Goal: Task Accomplishment & Management: Use online tool/utility

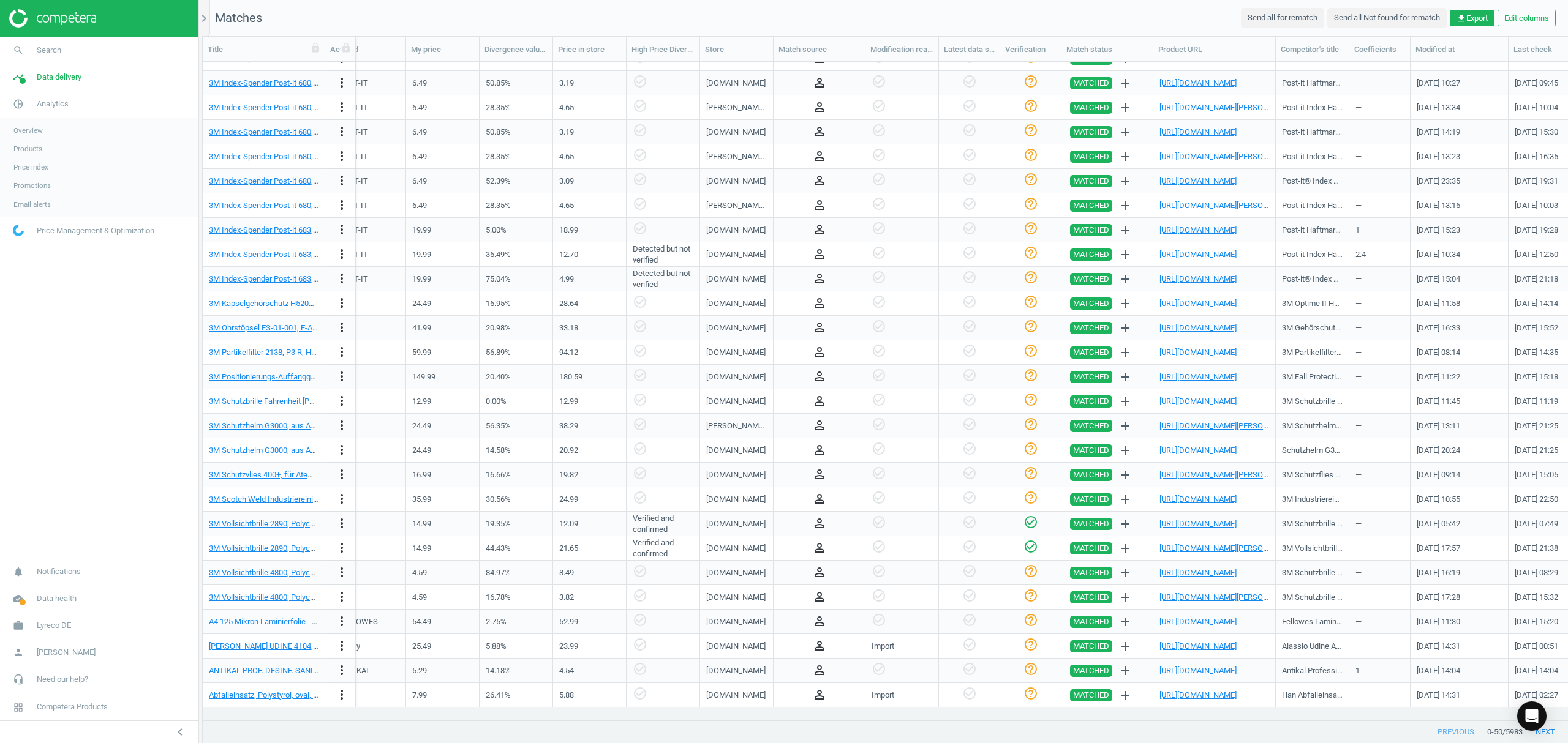
scroll to position [0, 716]
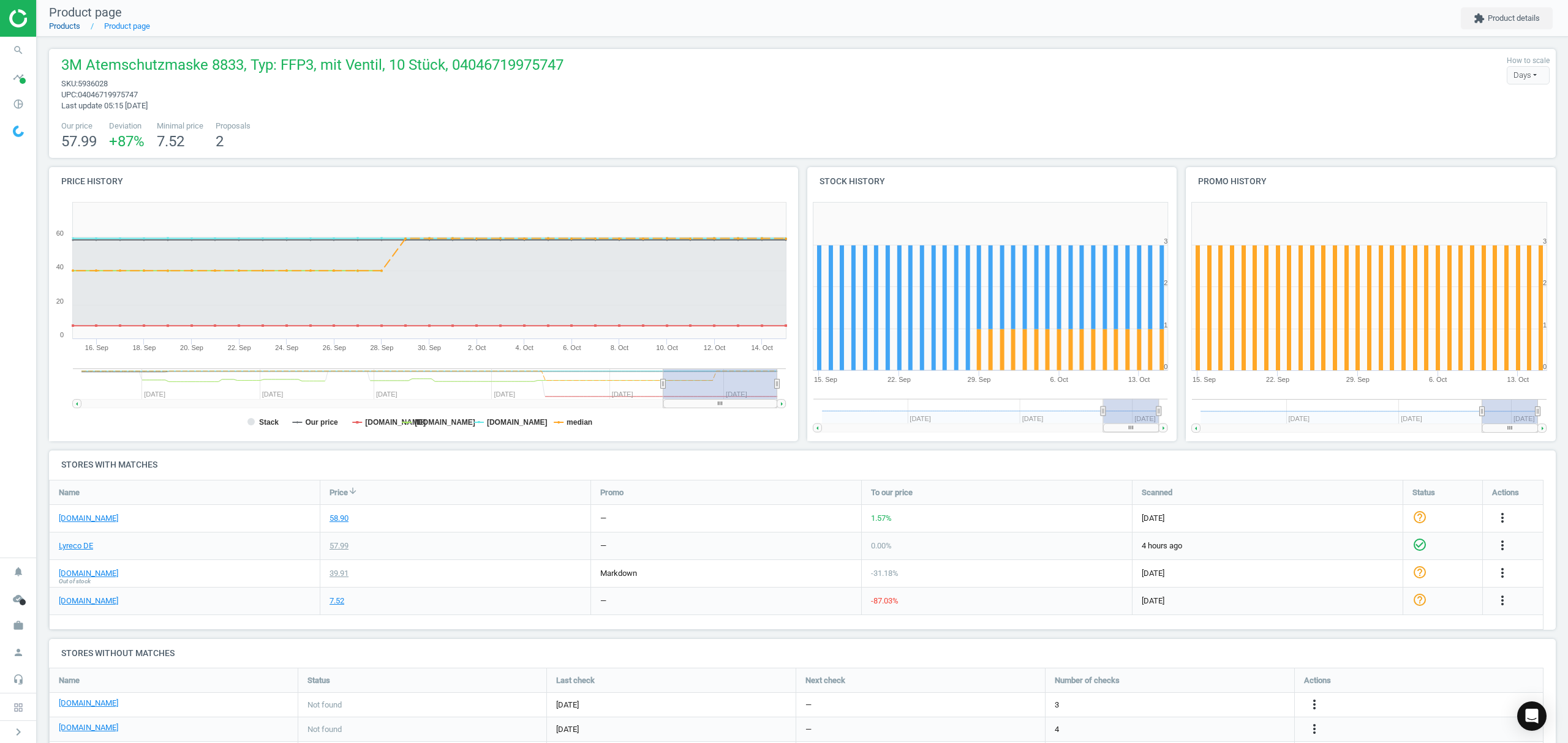
click at [70, 28] on link "Products" at bounding box center [64, 26] width 31 height 9
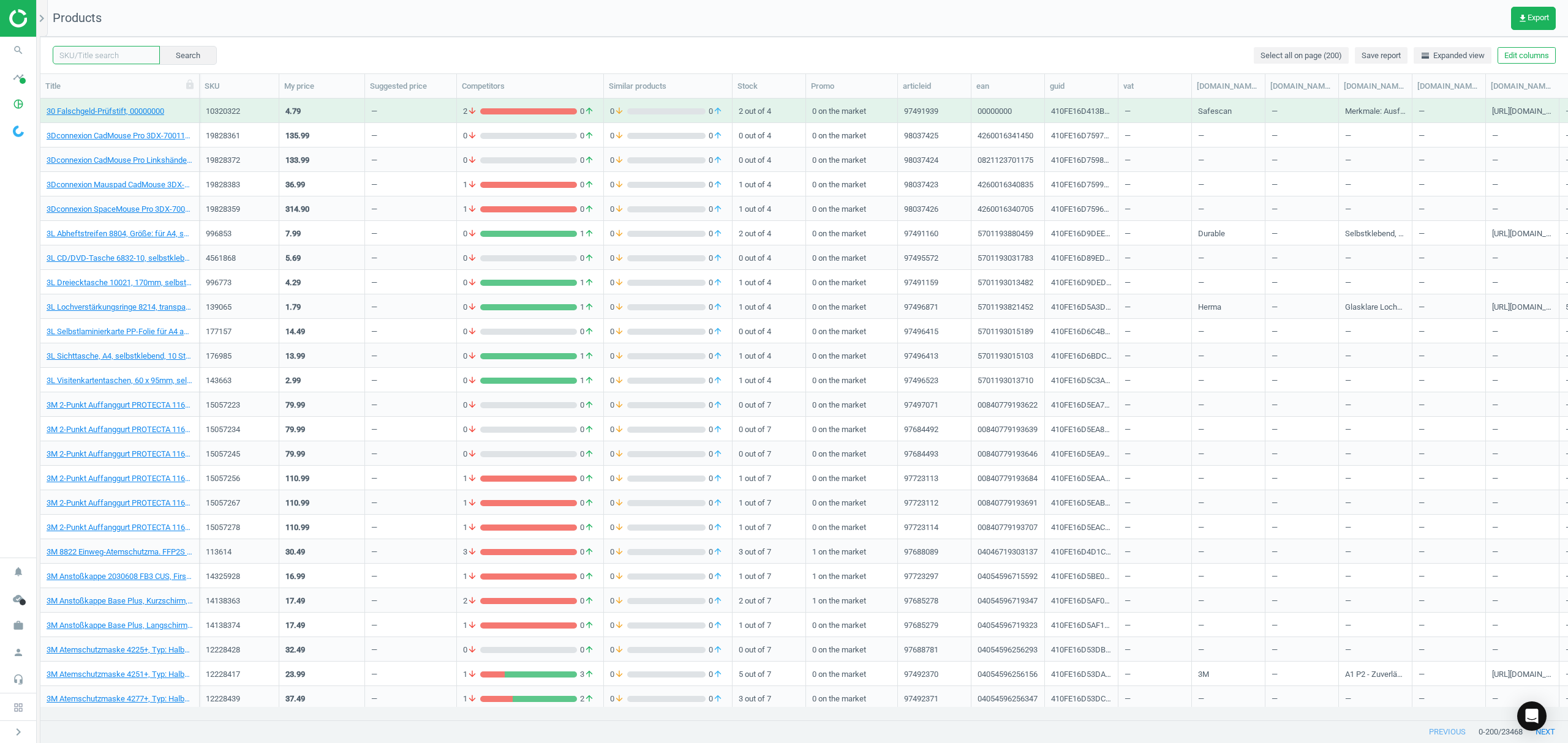
click at [111, 54] on input "text" at bounding box center [106, 55] width 107 height 18
paste input "18844041"
type input "18844041"
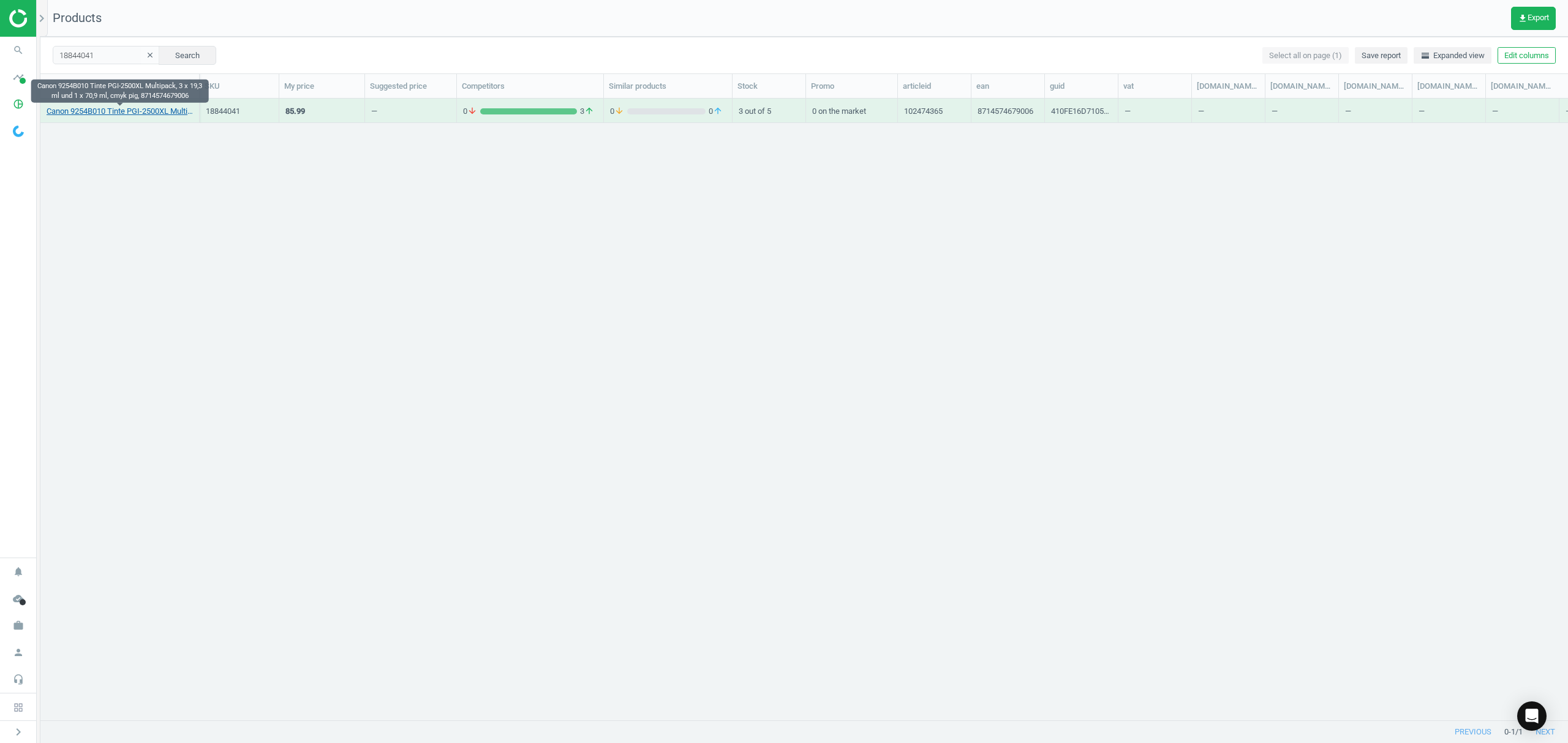
click at [104, 108] on link "Canon 9254B010 Tinte PGI-2500XL Multipack, 3 x 19,3 ml und 1 x 70,9 ml, cmyk pi…" at bounding box center [120, 111] width 147 height 11
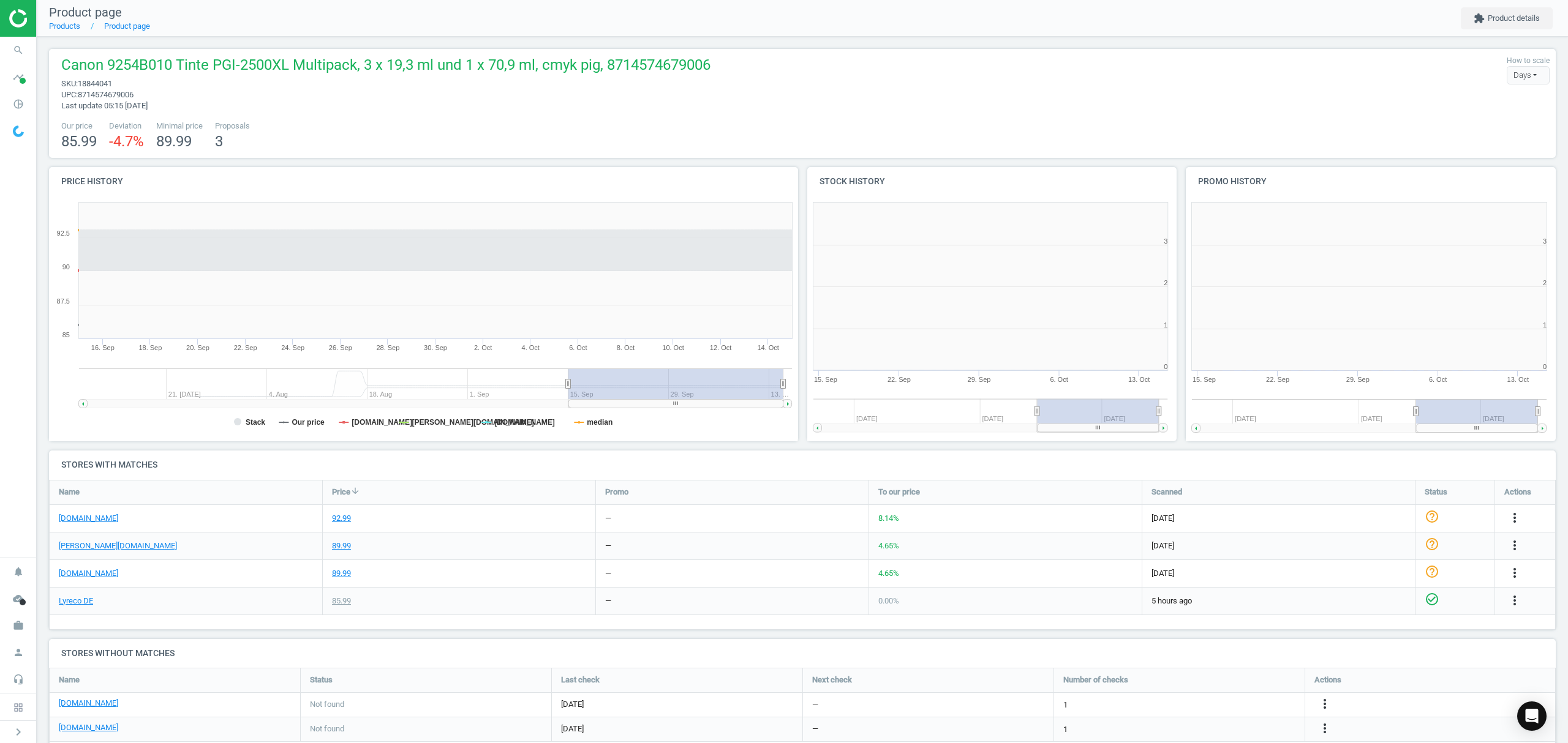
scroll to position [270, 768]
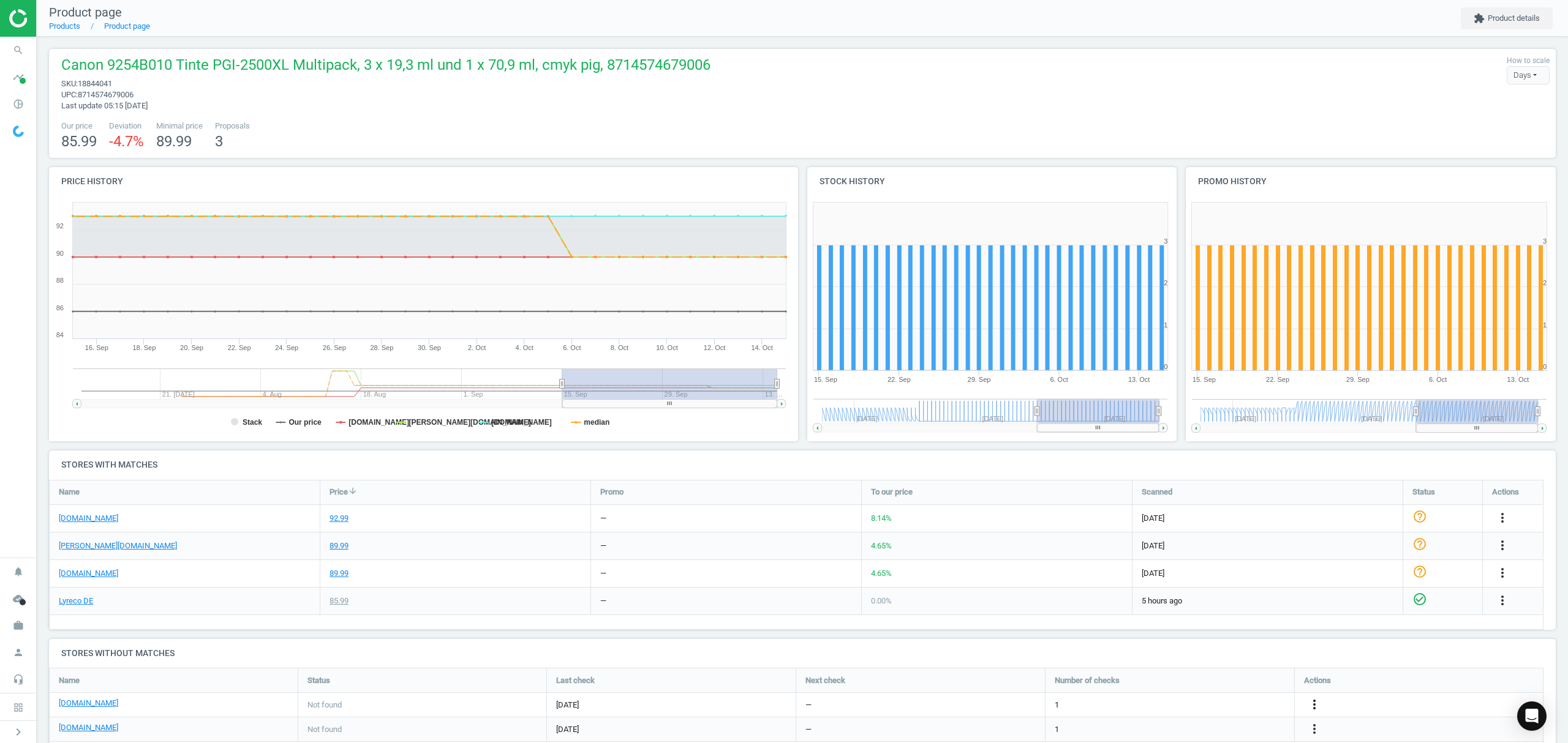
click at [1317, 704] on icon "more_vert" at bounding box center [1315, 704] width 15 height 15
click at [1205, 706] on link "Edit URL/product option" at bounding box center [1219, 705] width 168 height 19
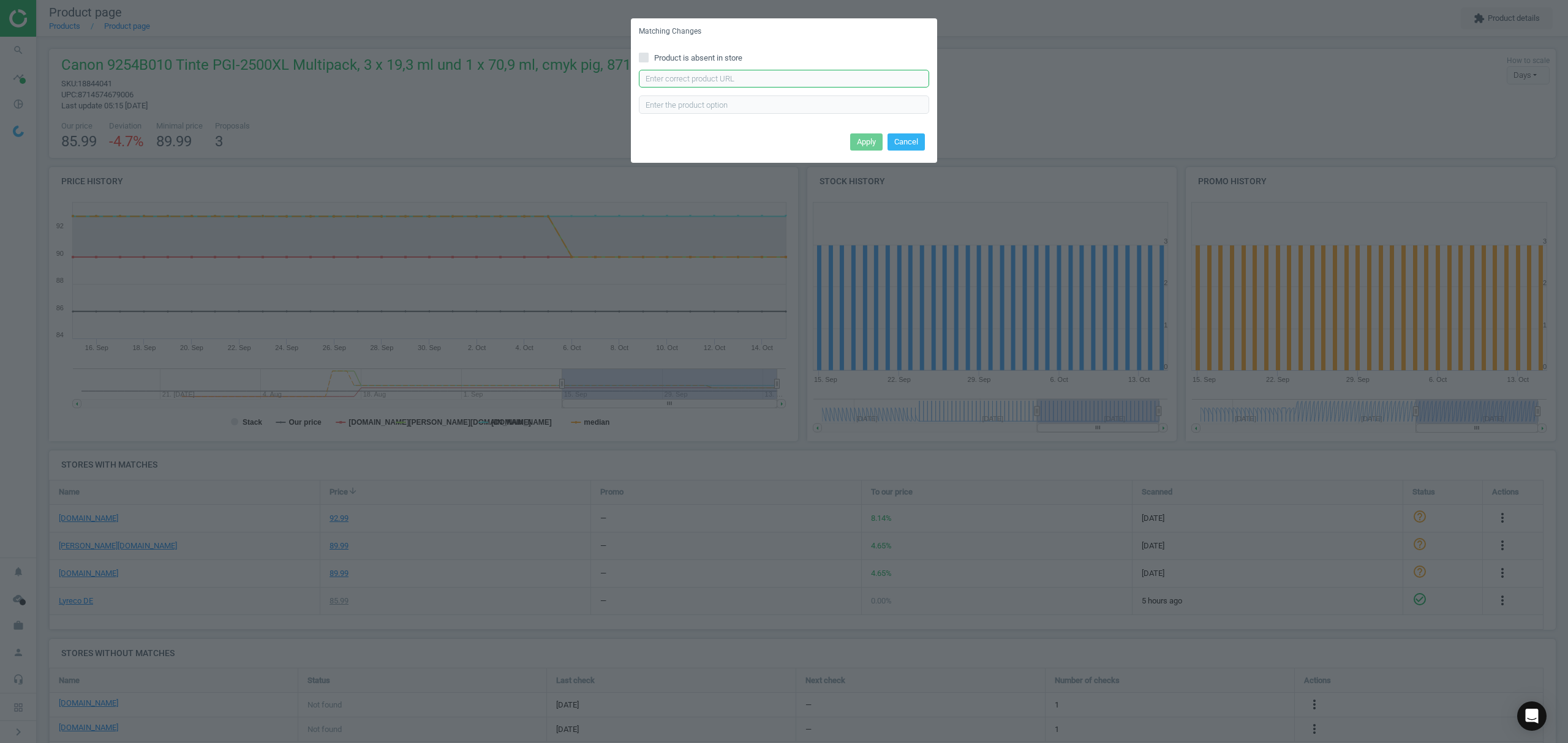
click at [750, 75] on input "text" at bounding box center [784, 79] width 290 height 18
paste input "https://www.bueromarkt-ag.de/tinte_canon_pgi-2500xl_bk_c_m_y,p-9254b010.html"
type input "https://www.bueromarkt-ag.de/tinte_canon_pgi-2500xl_bk_c_m_y,p-9254b010.html"
click at [871, 142] on button "Apply" at bounding box center [866, 142] width 33 height 17
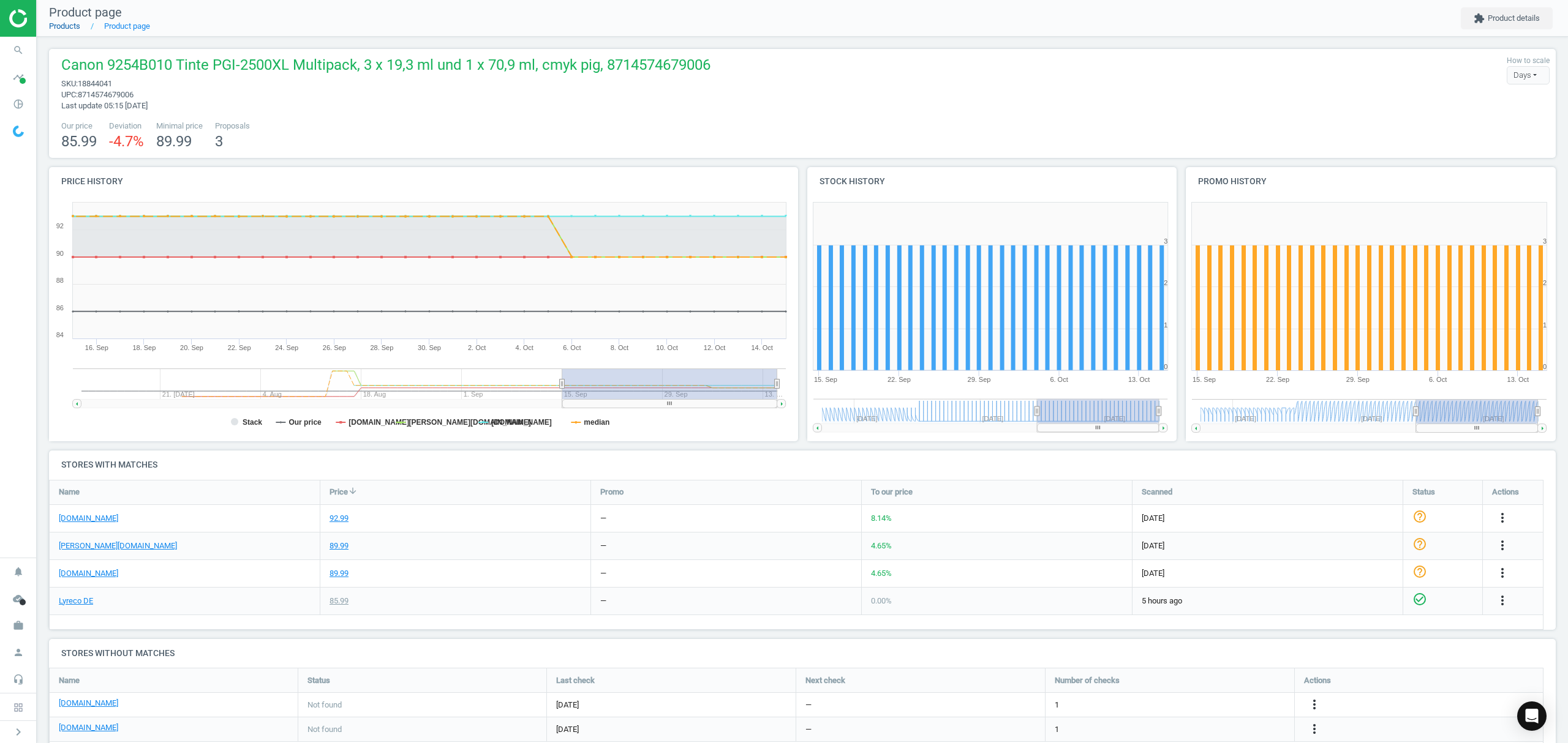
click at [65, 28] on link "Products" at bounding box center [64, 26] width 31 height 9
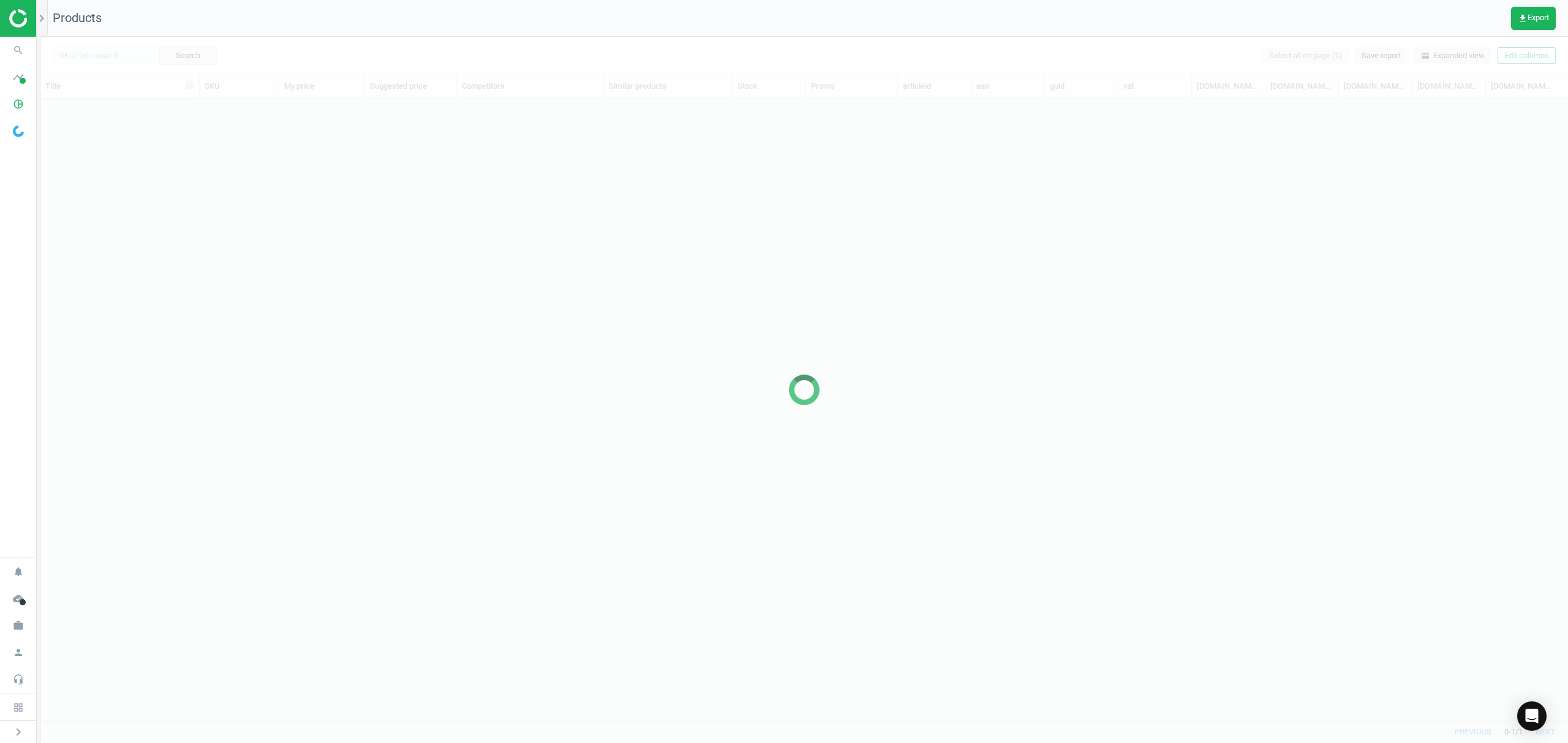
scroll to position [596, 1514]
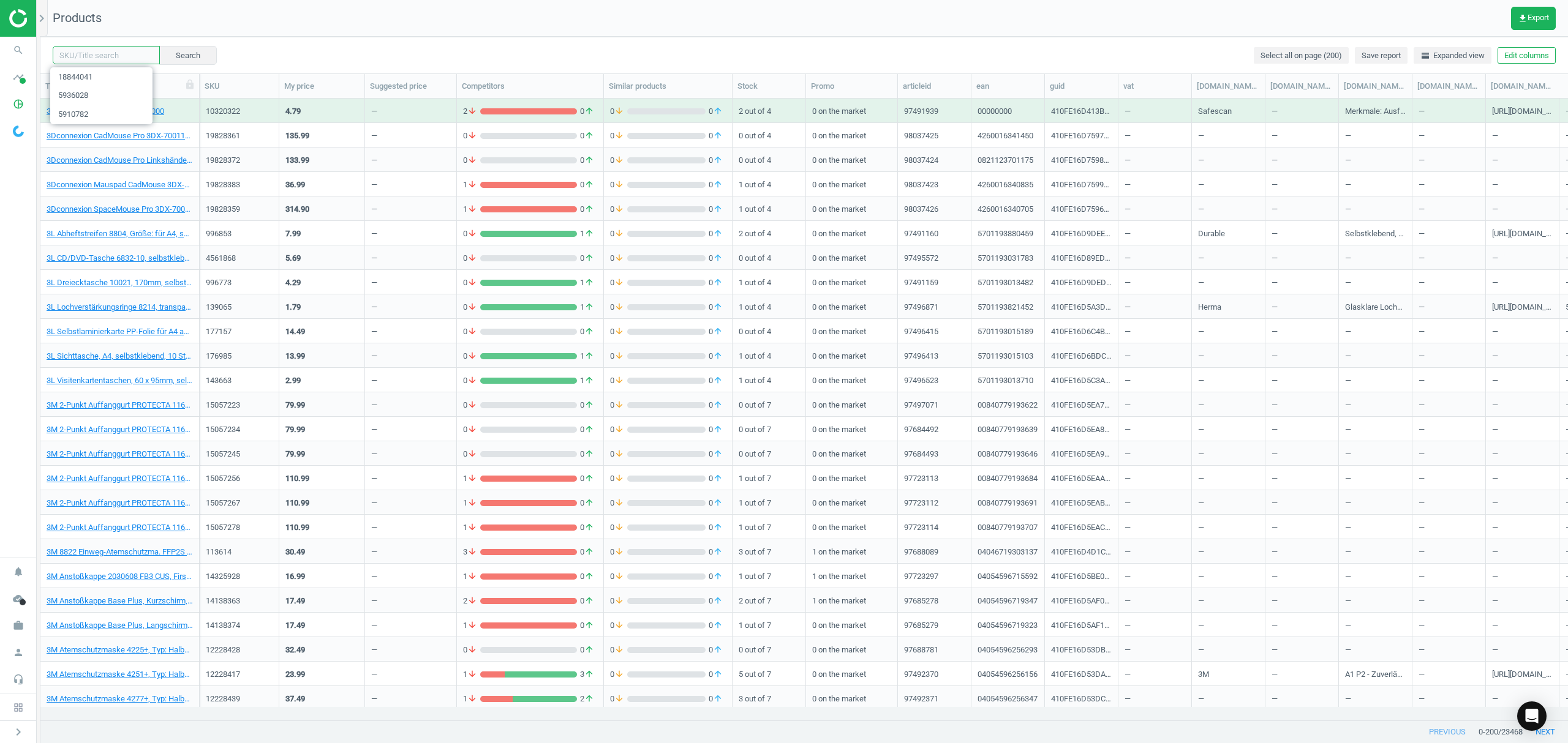
click at [121, 54] on input "text" at bounding box center [106, 55] width 107 height 18
paste input "5939655"
type input "5939655"
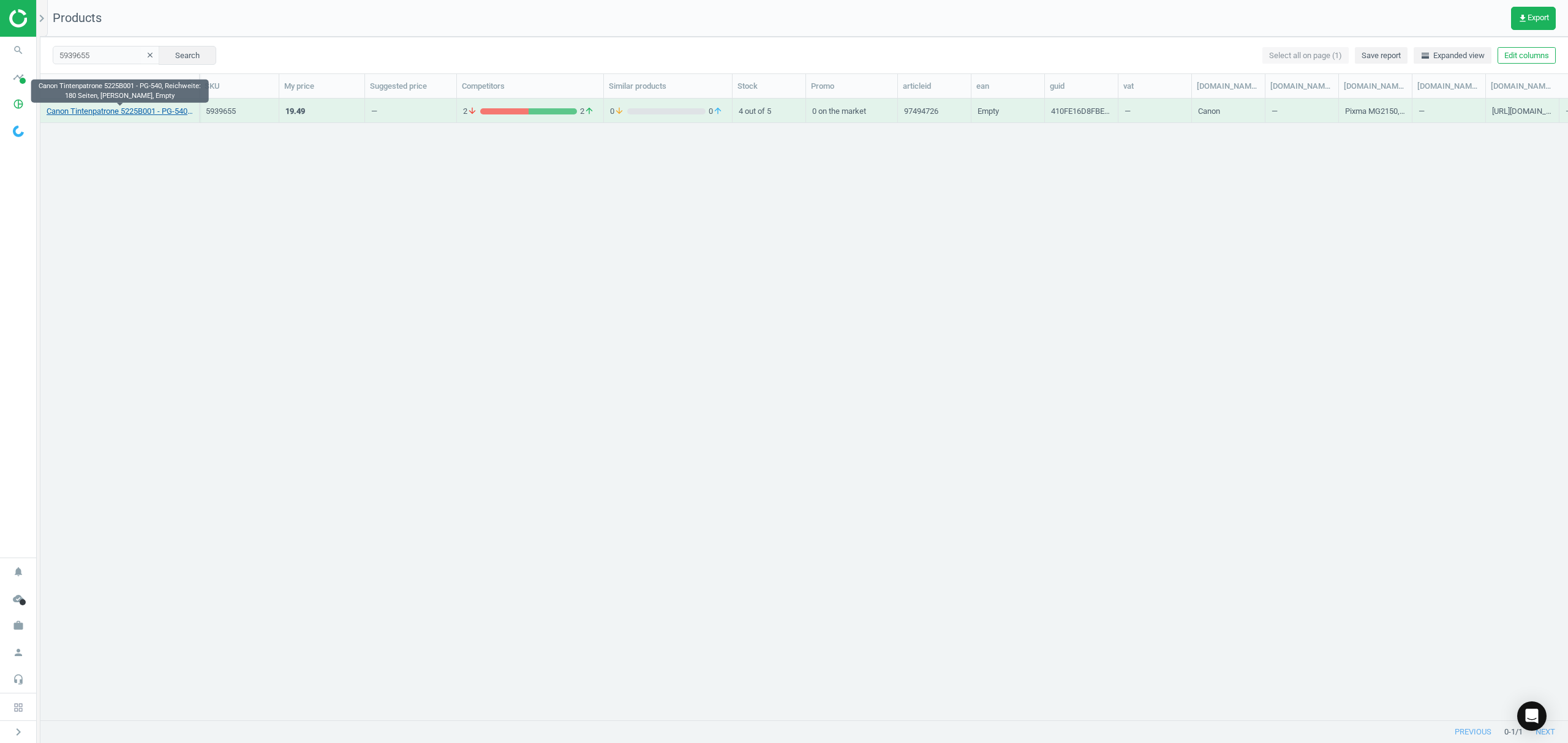
click at [96, 111] on link "Canon Tintenpatrone 5225B001 - PG-540, Reichweite: 180 Seiten, schwarz, Empty" at bounding box center [120, 111] width 147 height 11
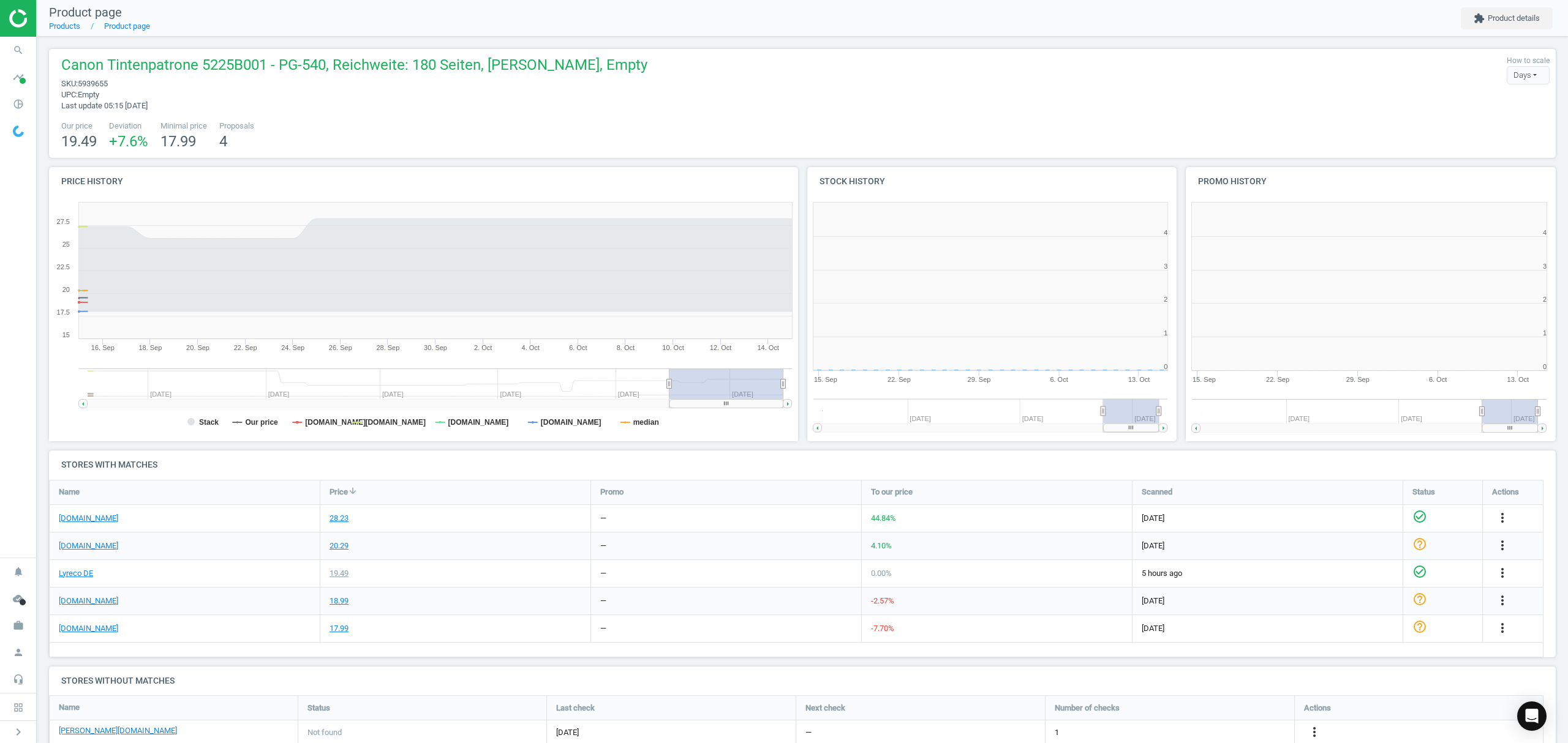
scroll to position [6, 6]
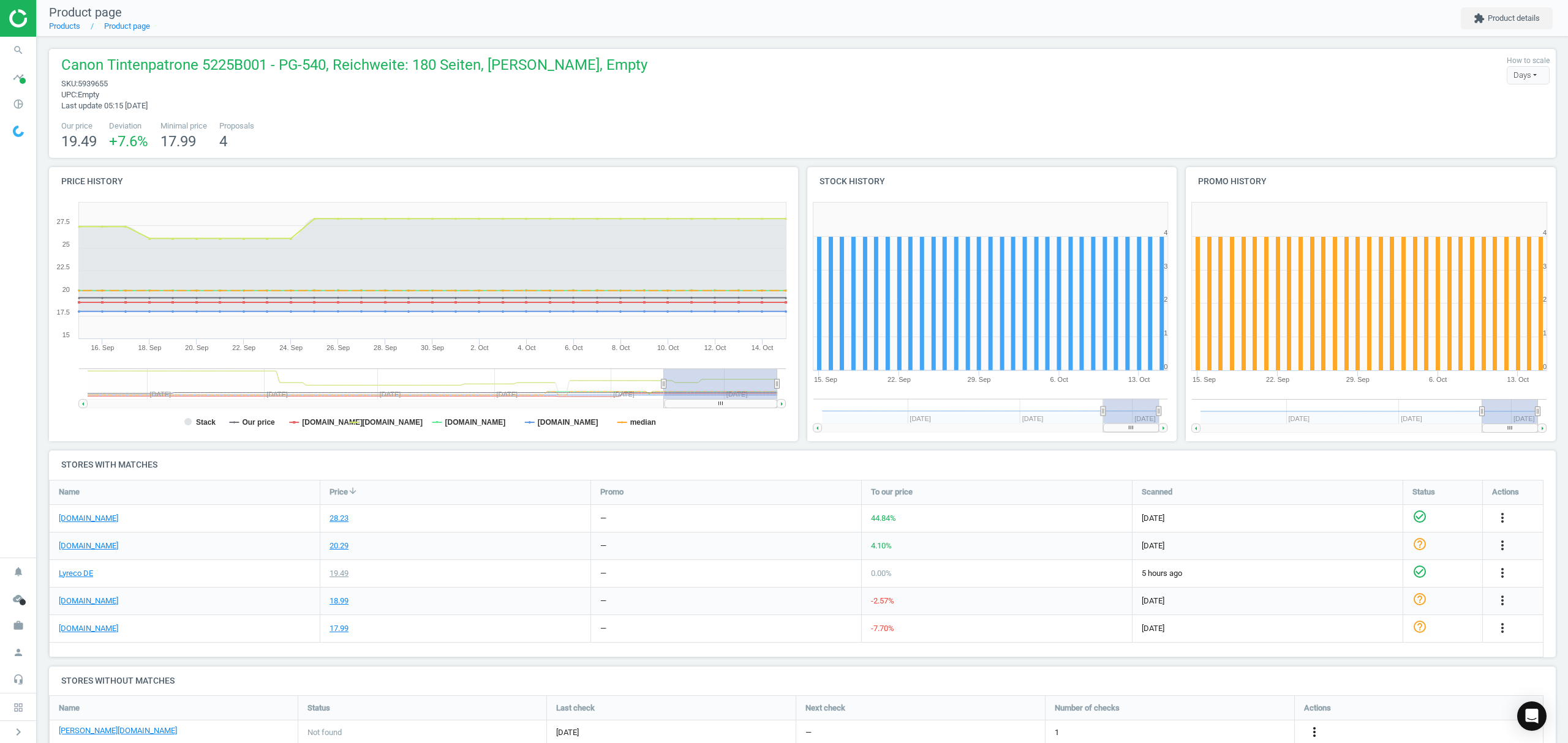
drag, startPoint x: 1317, startPoint y: 732, endPoint x: 1310, endPoint y: 731, distance: 7.1
click at [1317, 731] on icon "more_vert" at bounding box center [1315, 732] width 15 height 15
click at [1203, 715] on link "Edit URL/product option" at bounding box center [1219, 714] width 168 height 19
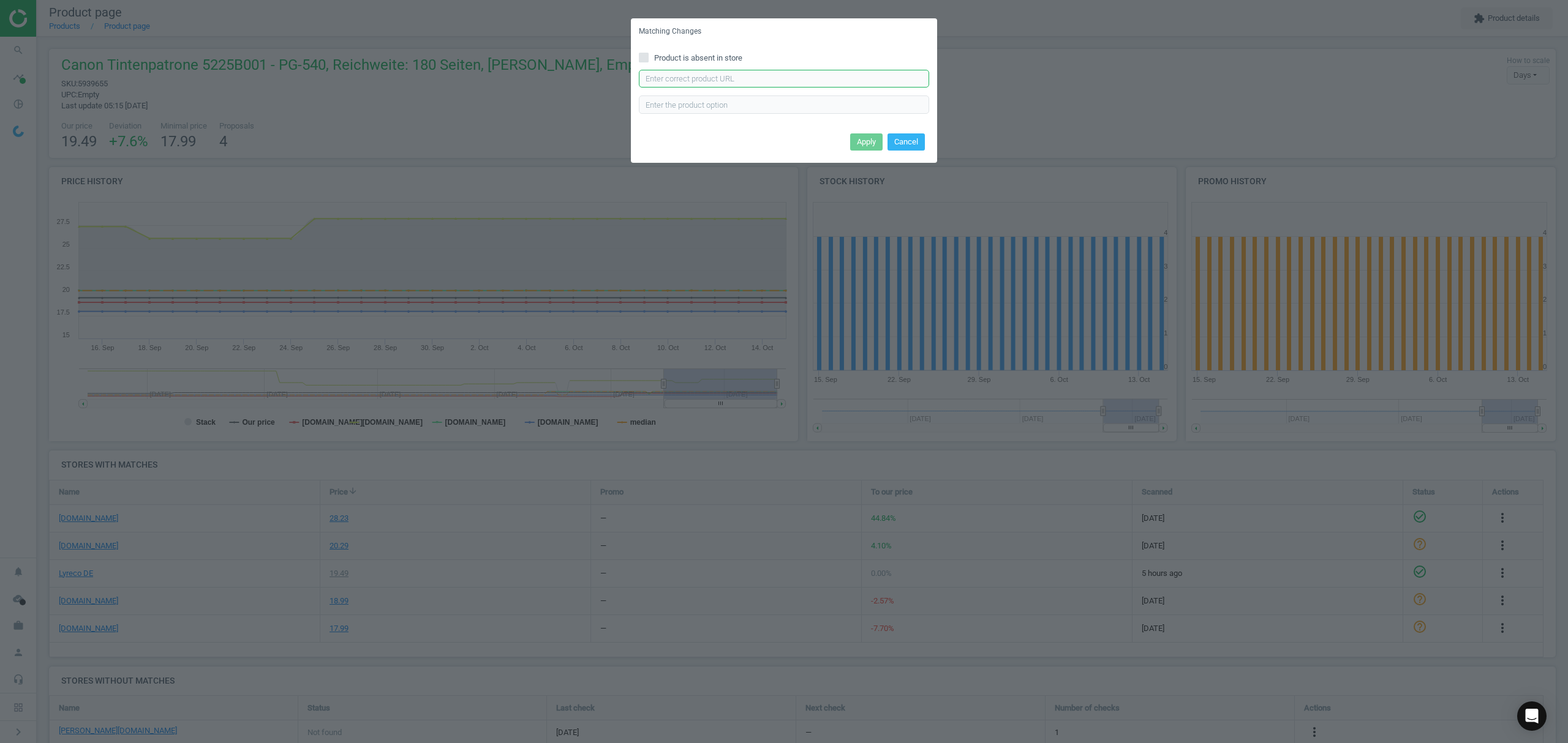
click at [677, 77] on input "text" at bounding box center [784, 79] width 290 height 18
paste input "https://www.otto-office.com/de/Canon-Tintenpatrone-PG-540/97190/p"
type input "https://www.otto-office.com/de/Canon-Tintenpatrone-PG-540/97190/p"
click at [857, 142] on button "Apply" at bounding box center [866, 142] width 33 height 17
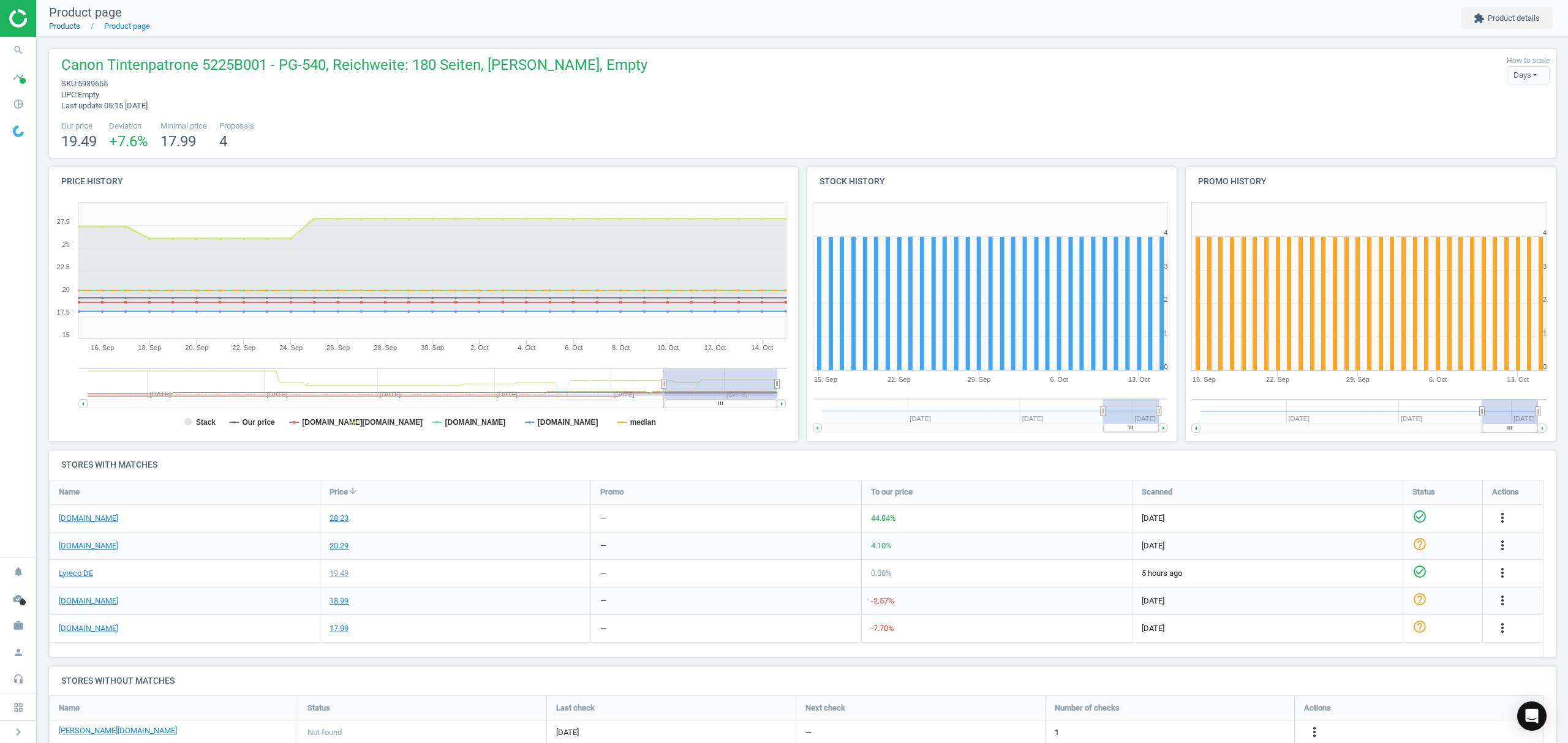
click at [67, 23] on link "Products" at bounding box center [64, 26] width 31 height 9
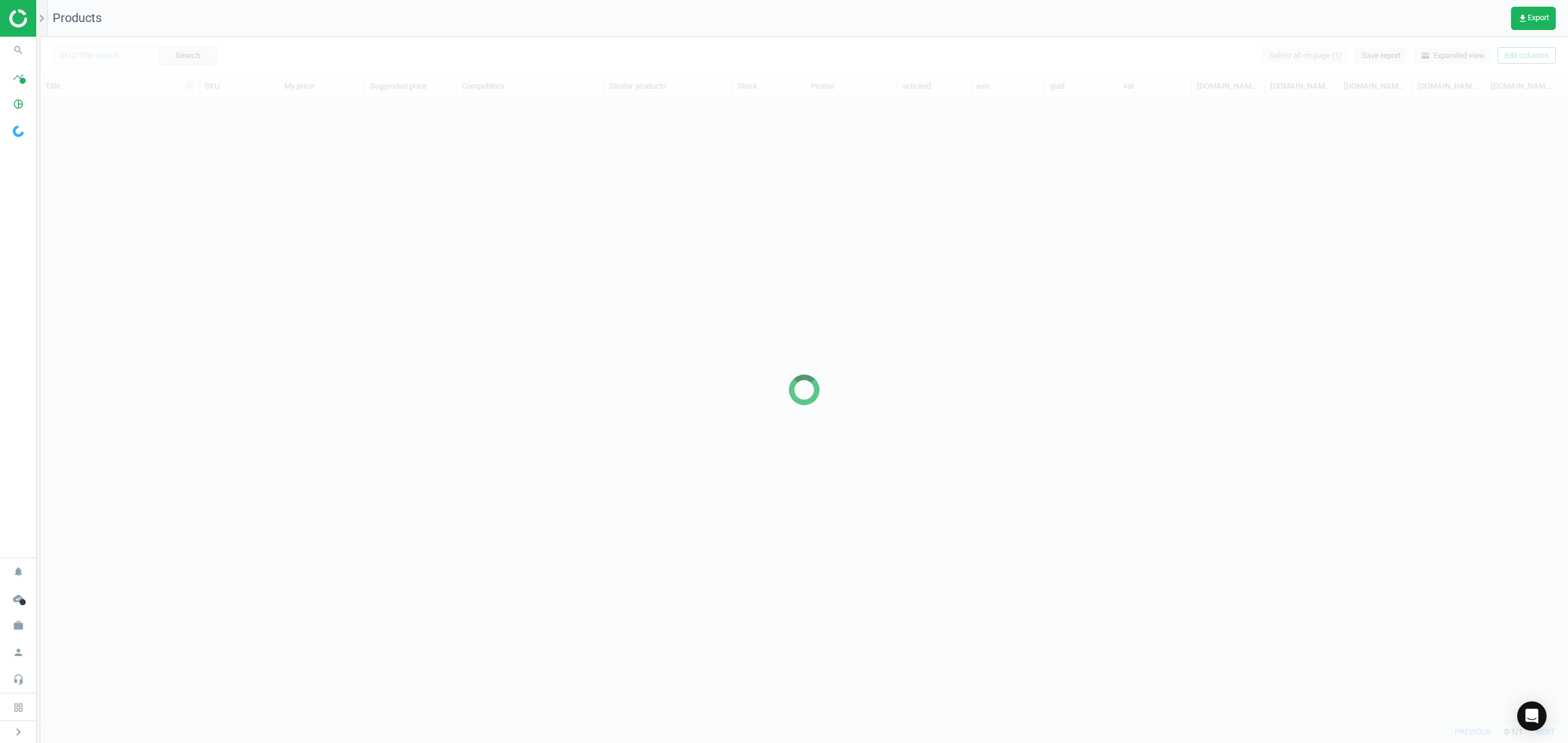
scroll to position [596, 1514]
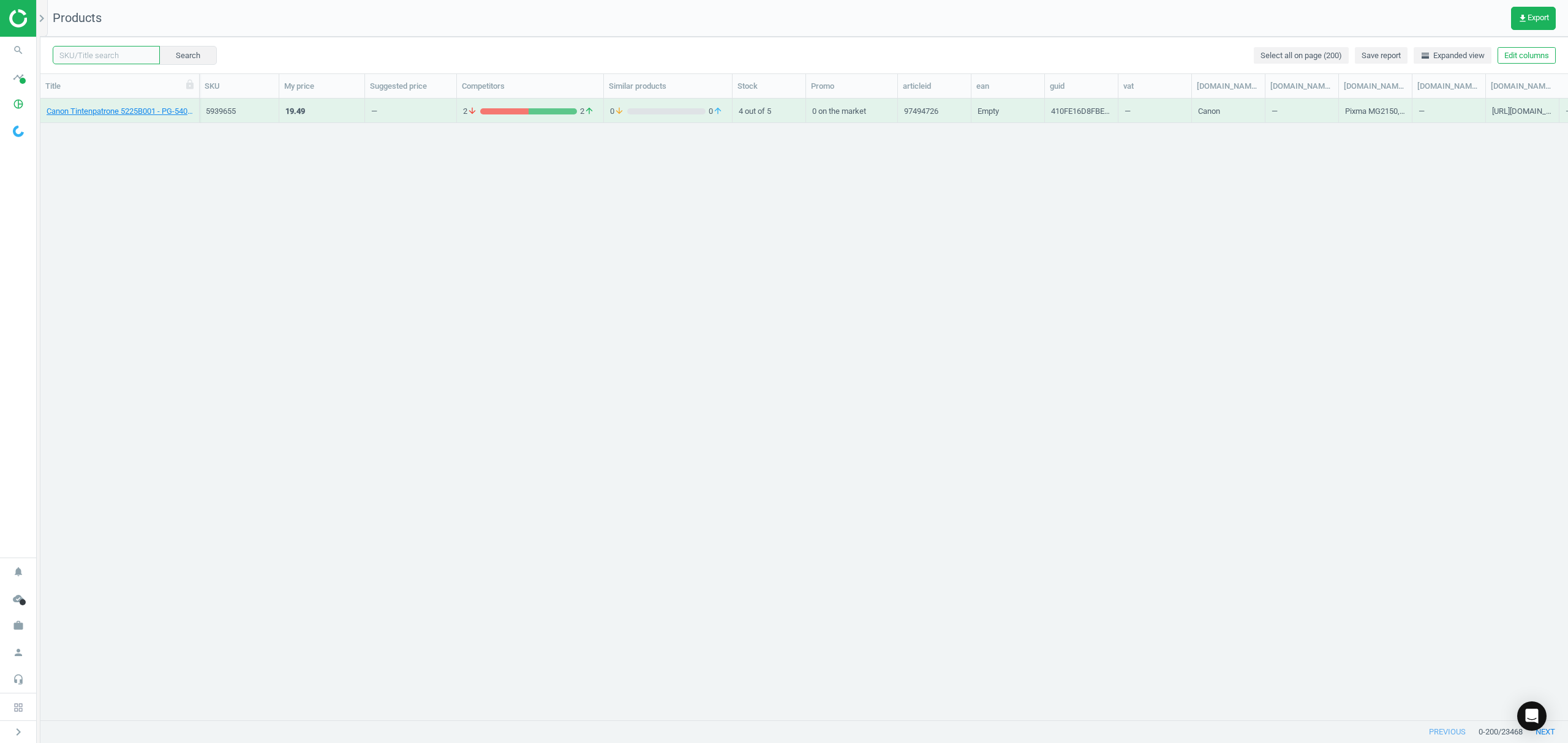
click at [111, 56] on input "text" at bounding box center [106, 55] width 107 height 18
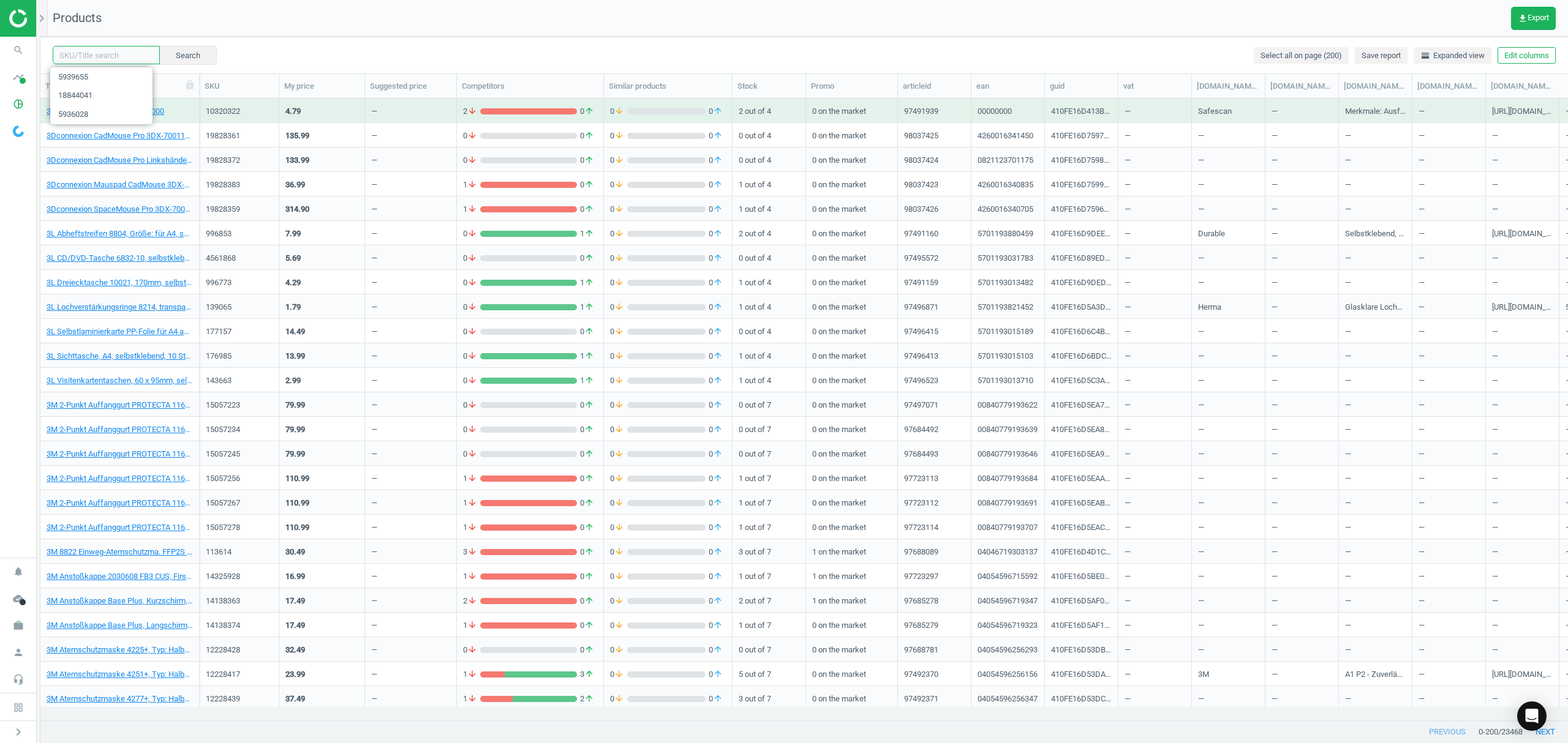
paste input "11882091"
type input "11882091"
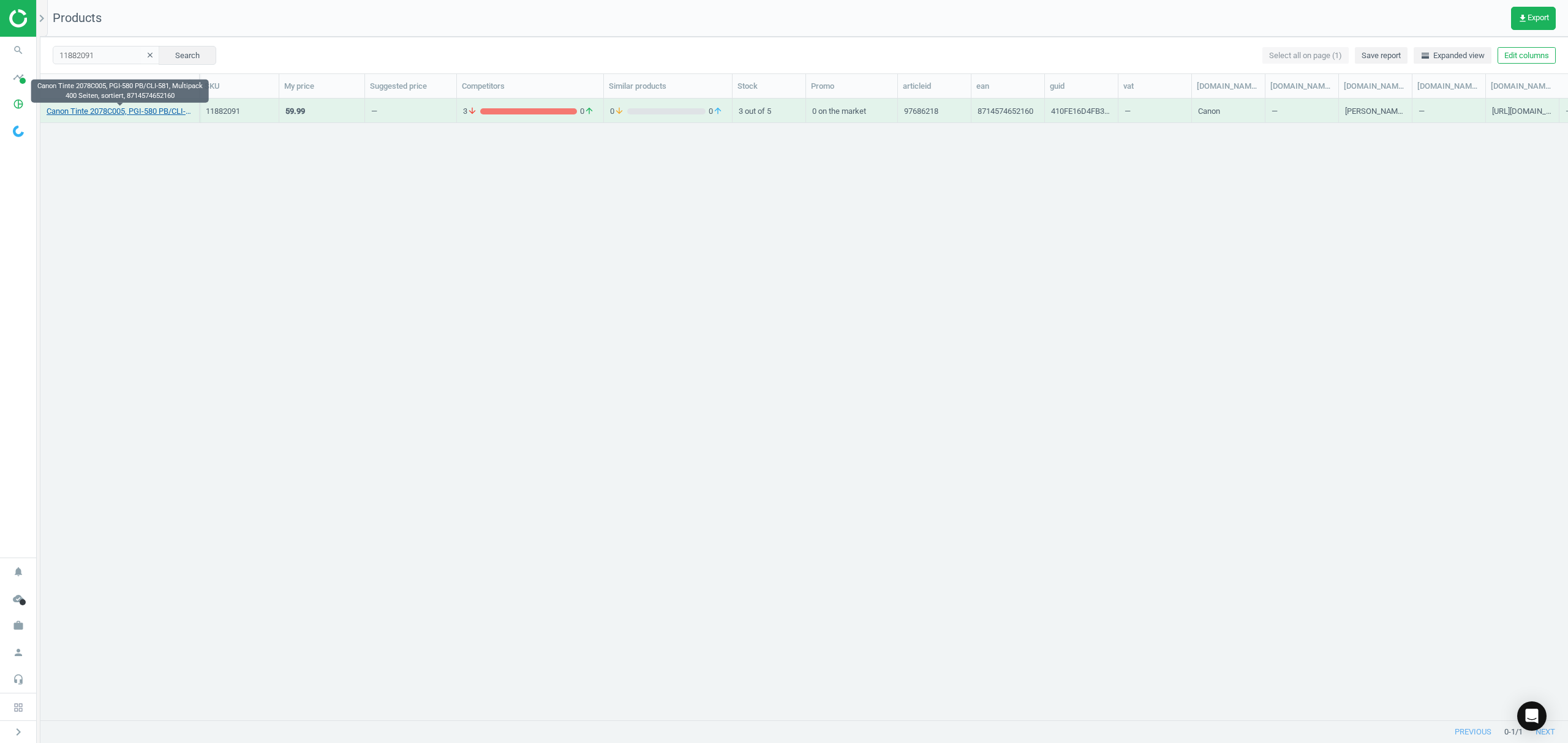
click at [132, 113] on link "Canon Tinte 2078C005, PGI-580 PB/CLI-581, Multipack 400 Seiten, sortiert, 87145…" at bounding box center [120, 111] width 147 height 11
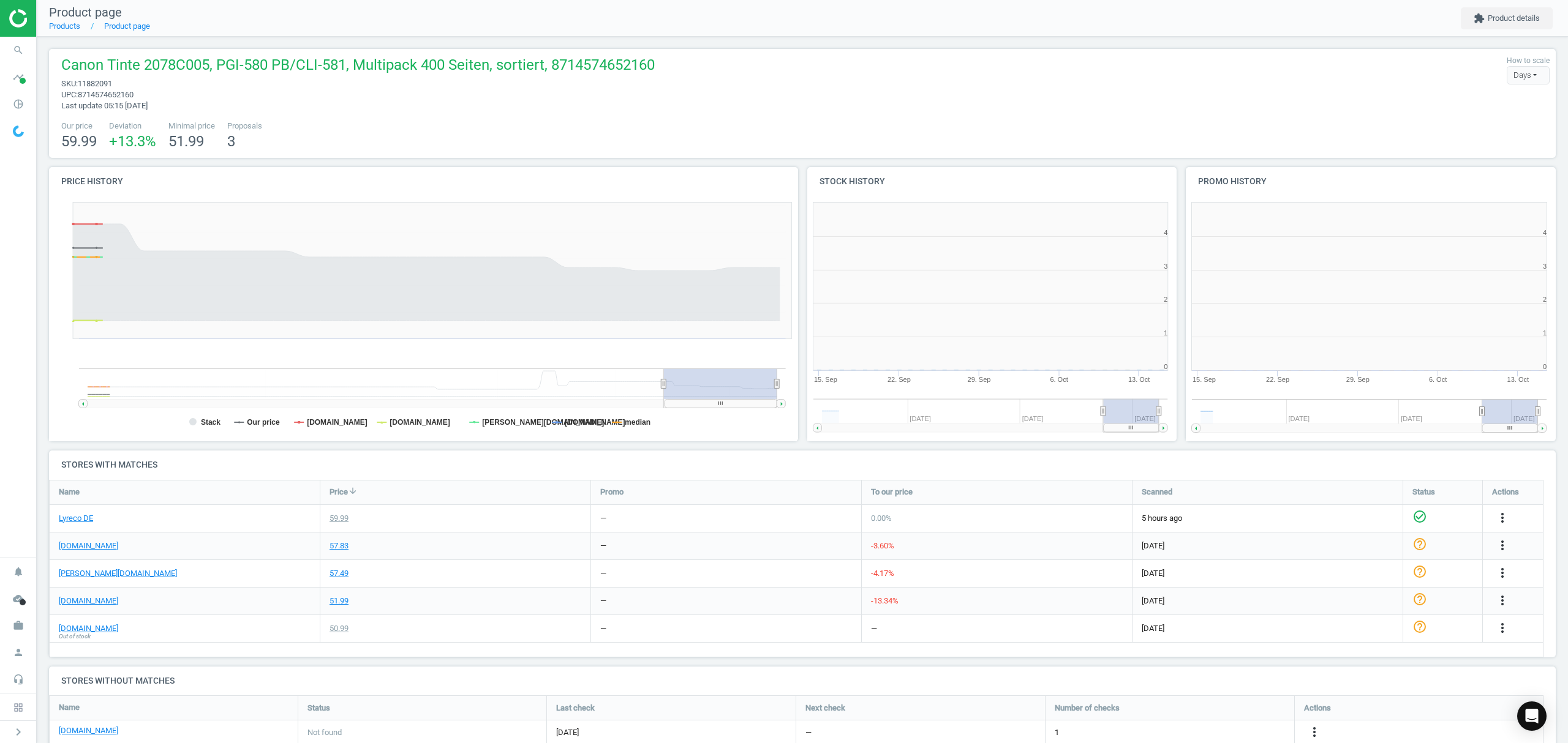
scroll to position [270, 392]
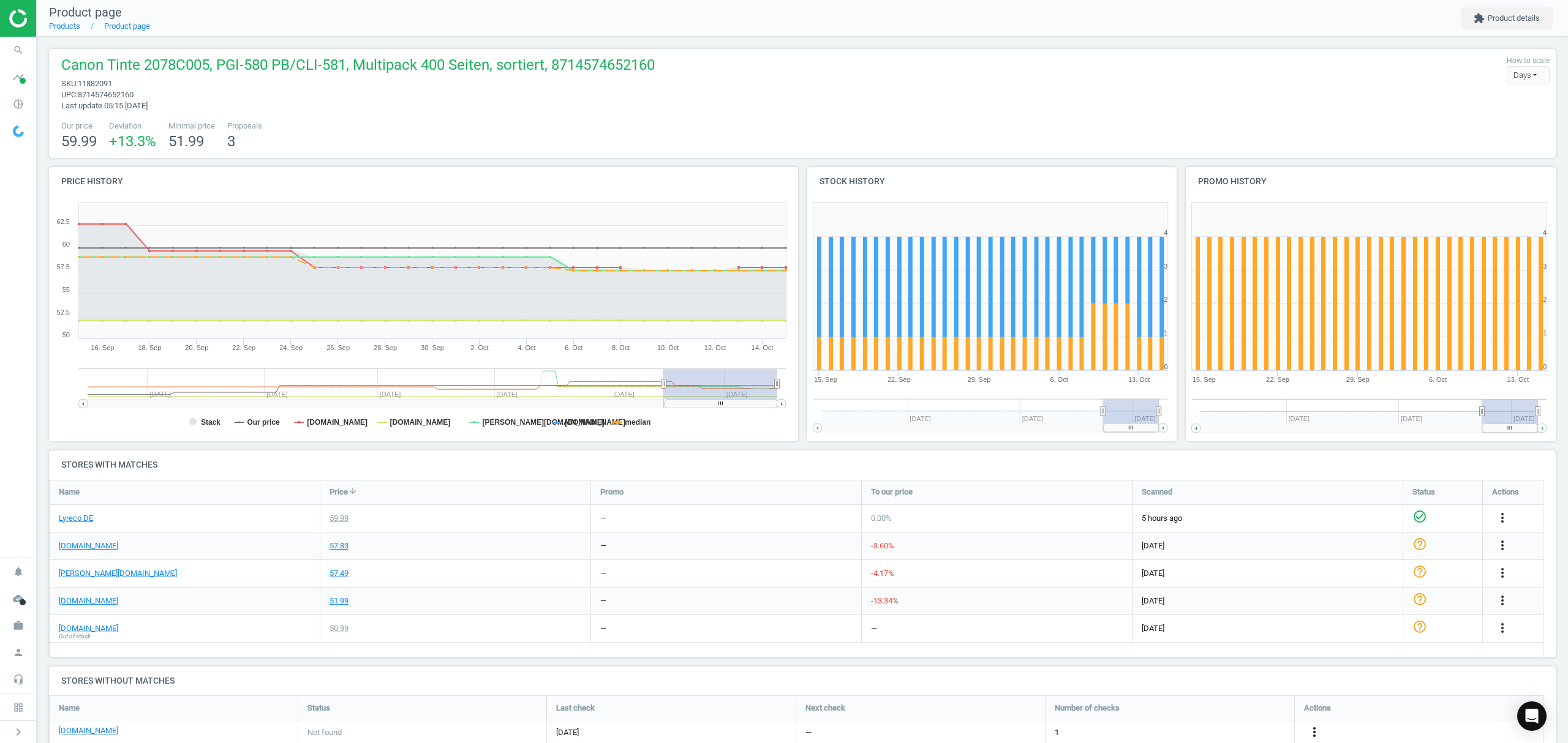
click at [1317, 735] on icon "more_vert" at bounding box center [1315, 732] width 15 height 15
click at [1198, 715] on link "Edit URL/product option" at bounding box center [1219, 714] width 168 height 19
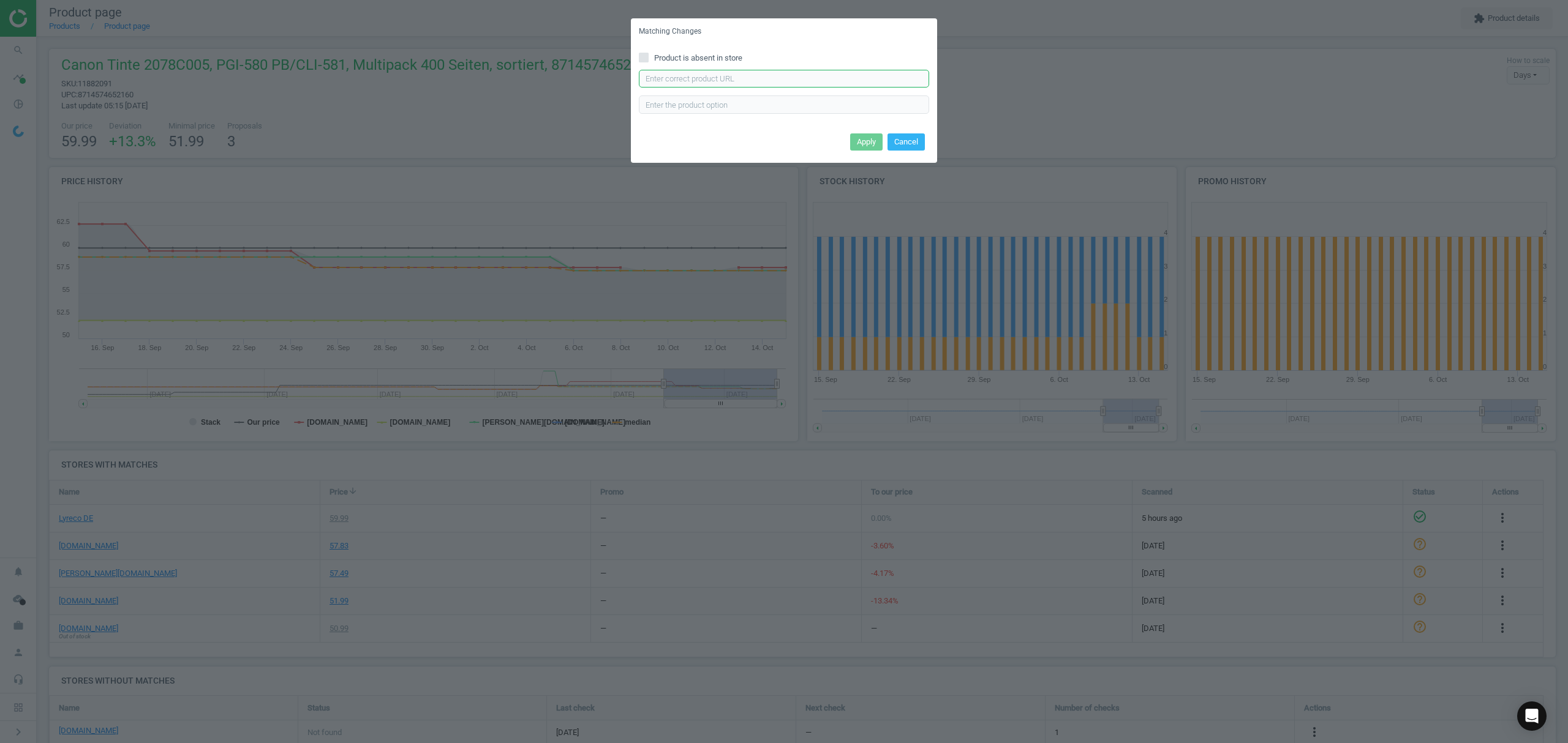
click at [745, 79] on input "text" at bounding box center [784, 79] width 290 height 18
paste input "https://www.office-discount.de/canon-pgi-580-pgbk-cli-581-bk-c-m-y-druckerpatro…"
type input "https://www.office-discount.de/canon-pgi-580-pgbk-cli-581-bk-c-m-y-druckerpatro…"
click at [857, 141] on button "Apply" at bounding box center [866, 142] width 33 height 17
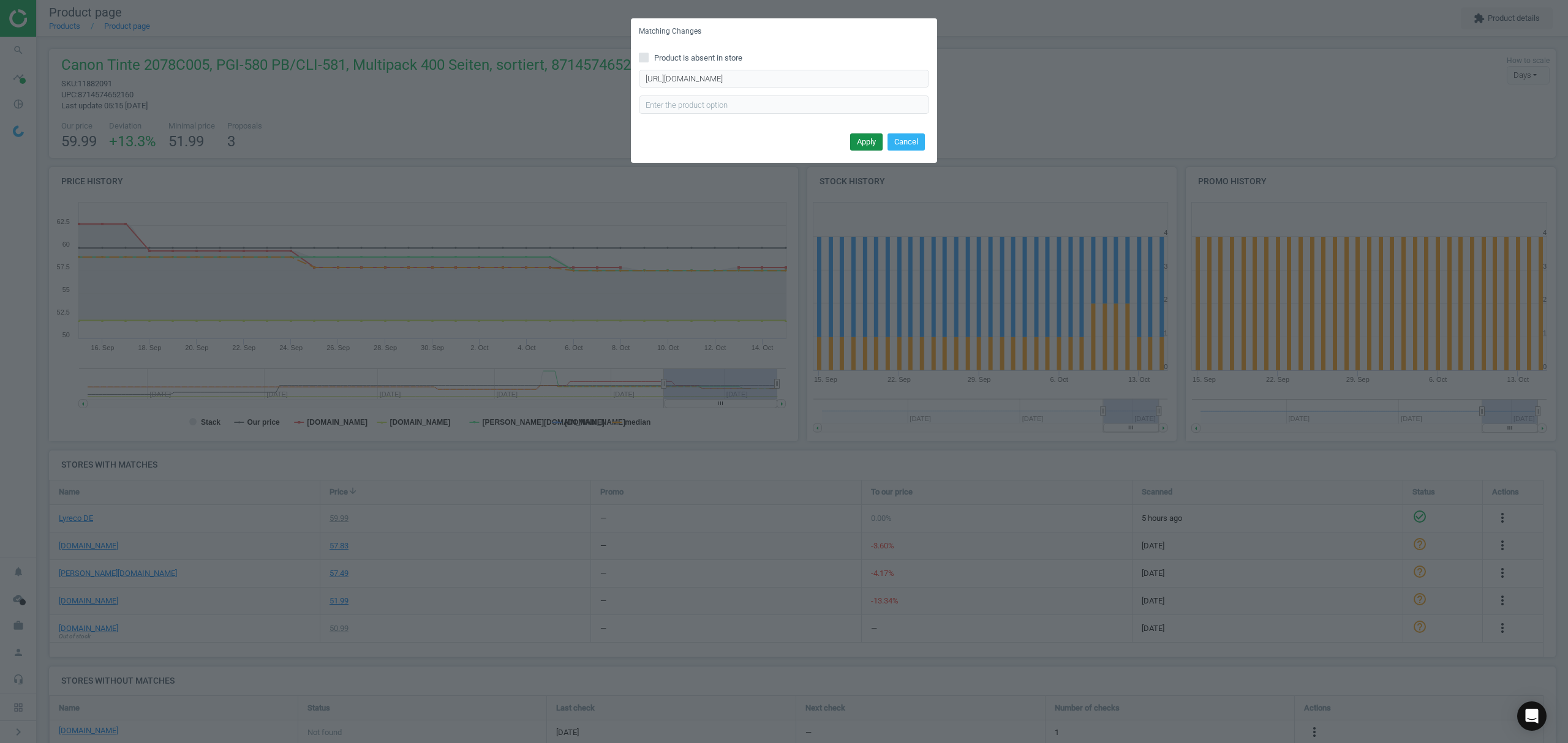
scroll to position [0, 0]
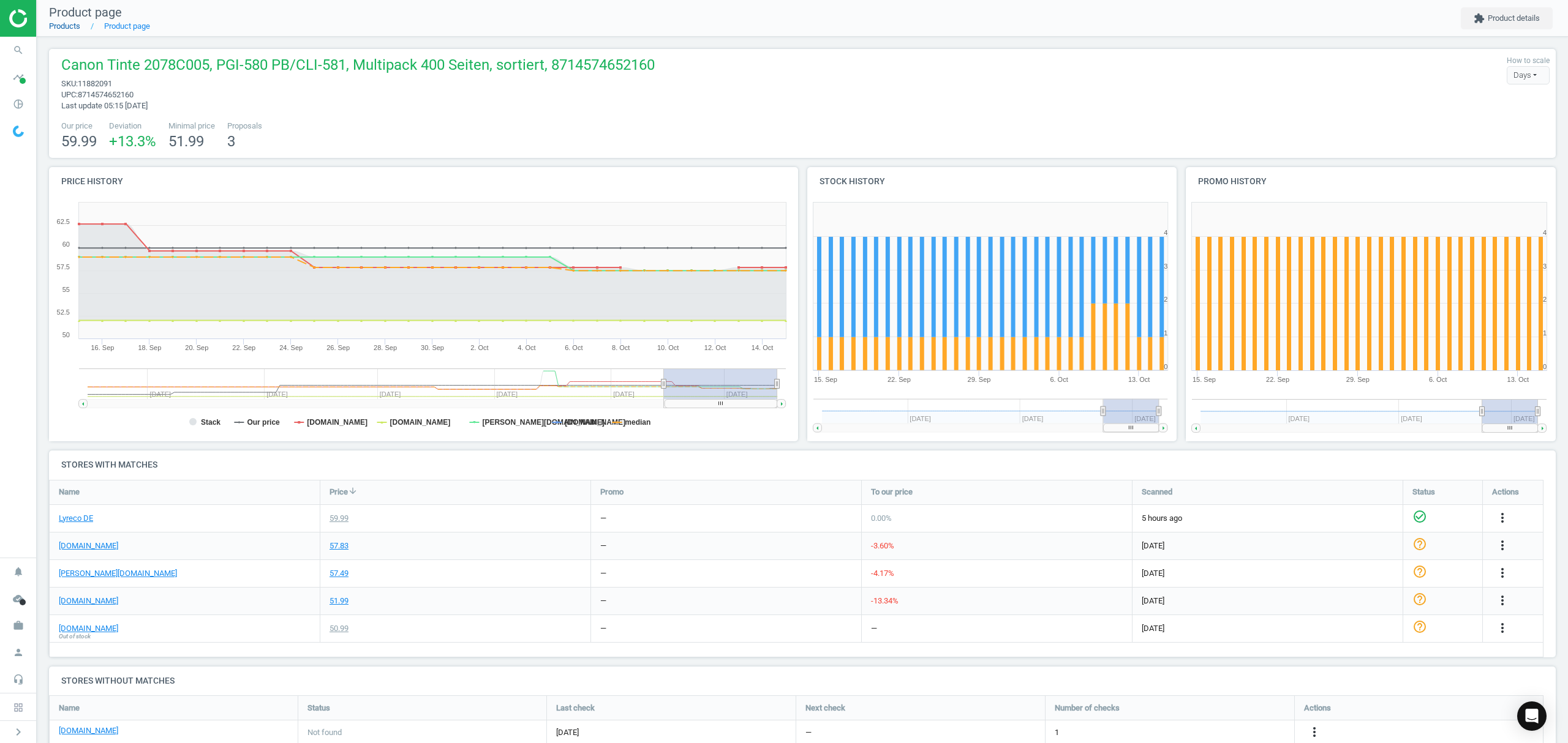
click at [58, 23] on link "Products" at bounding box center [64, 26] width 31 height 9
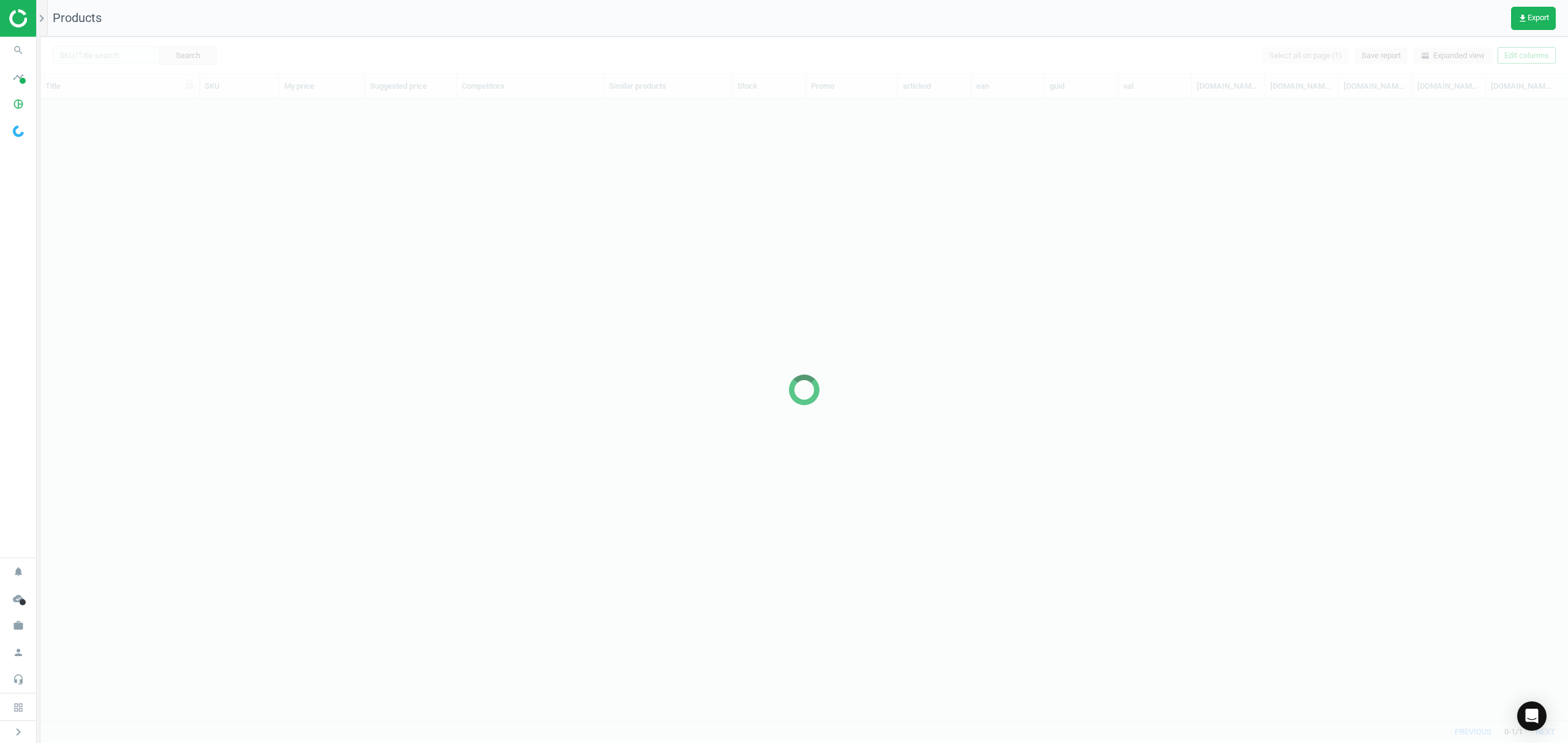
scroll to position [596, 1514]
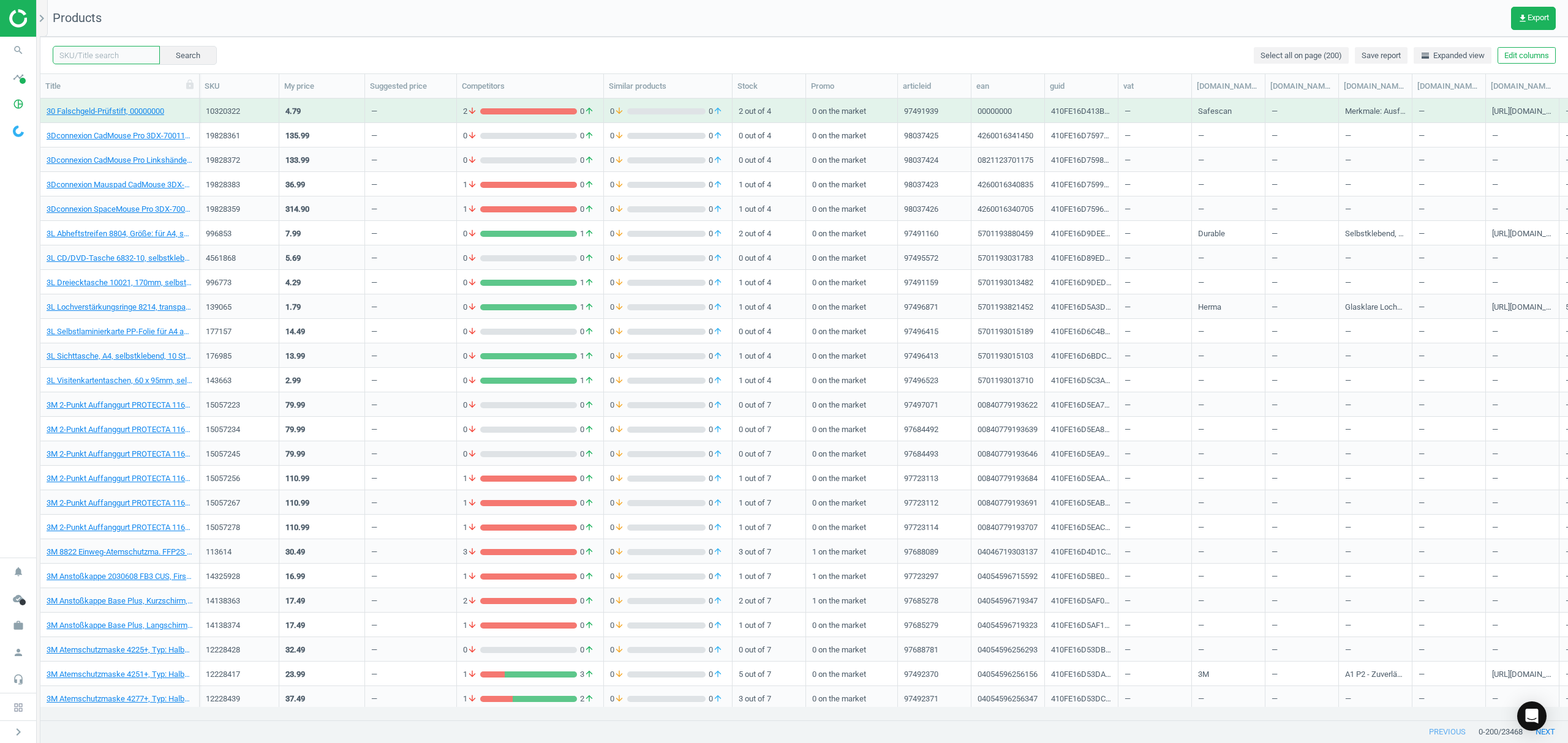
click at [114, 57] on input "text" at bounding box center [106, 55] width 107 height 18
paste input "19081746"
type input "19081746"
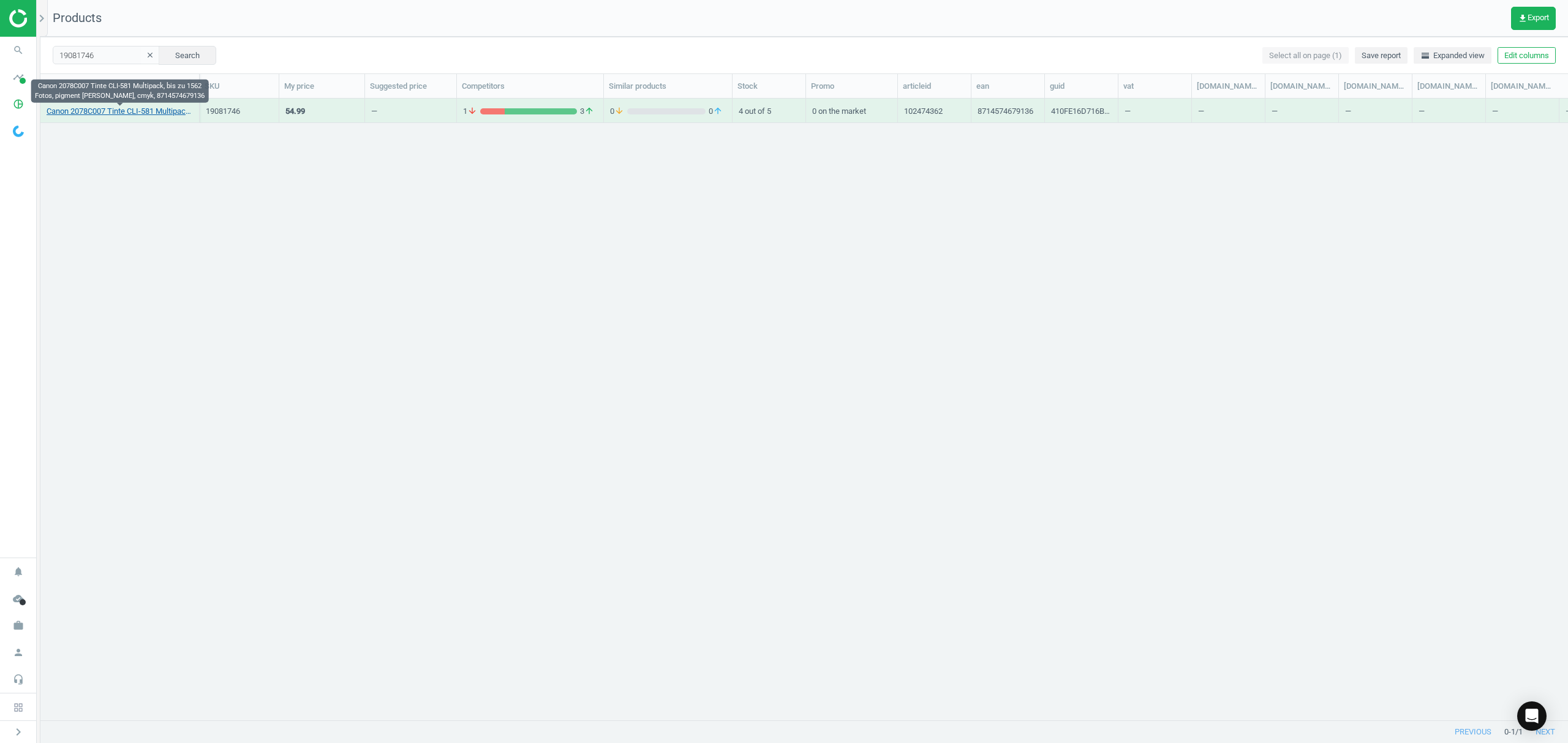
click at [126, 114] on link "Canon 2078C007 Tinte CLI-581 Multipack, bis zu 1562 Fotos, pigment schwarz, cmy…" at bounding box center [120, 111] width 147 height 11
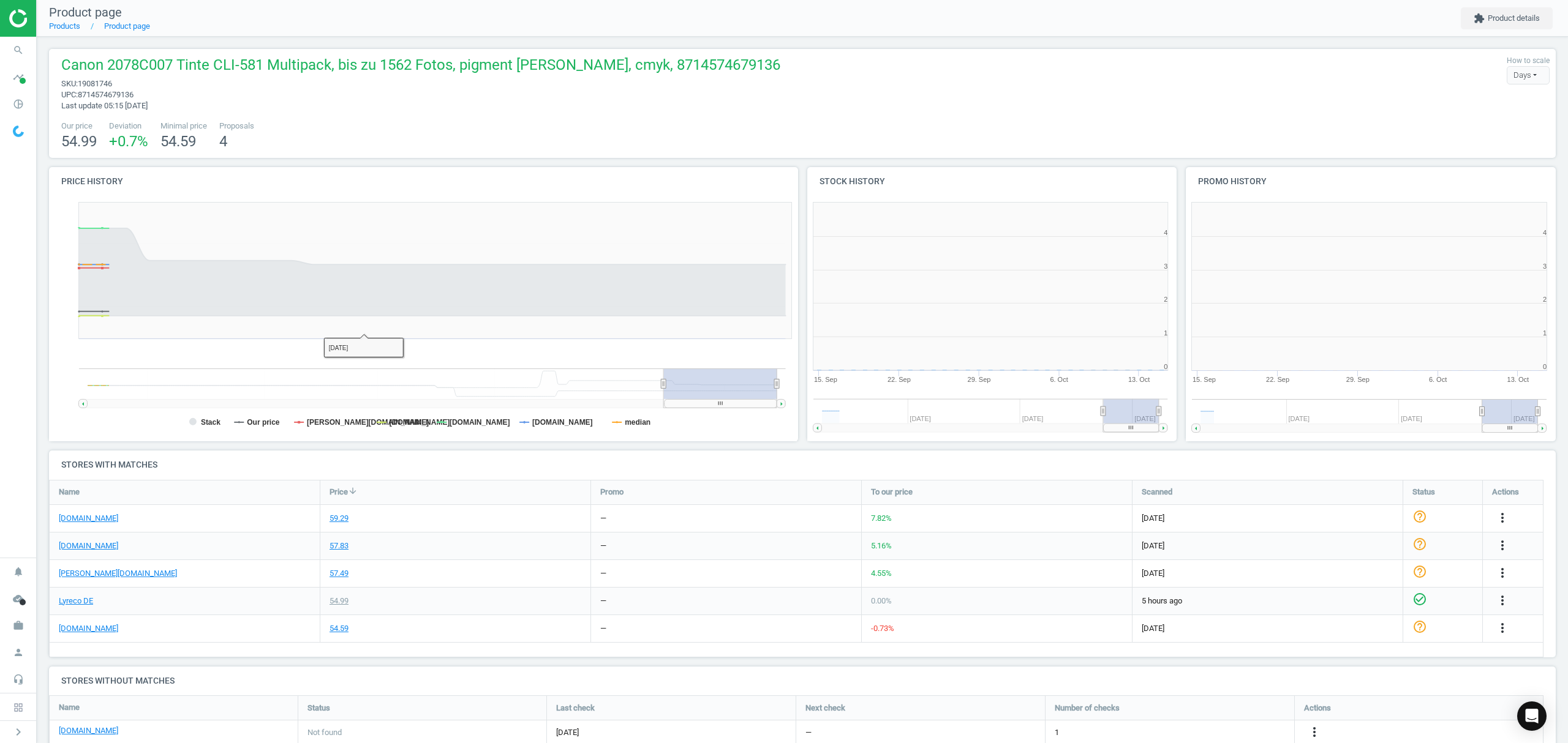
scroll to position [270, 392]
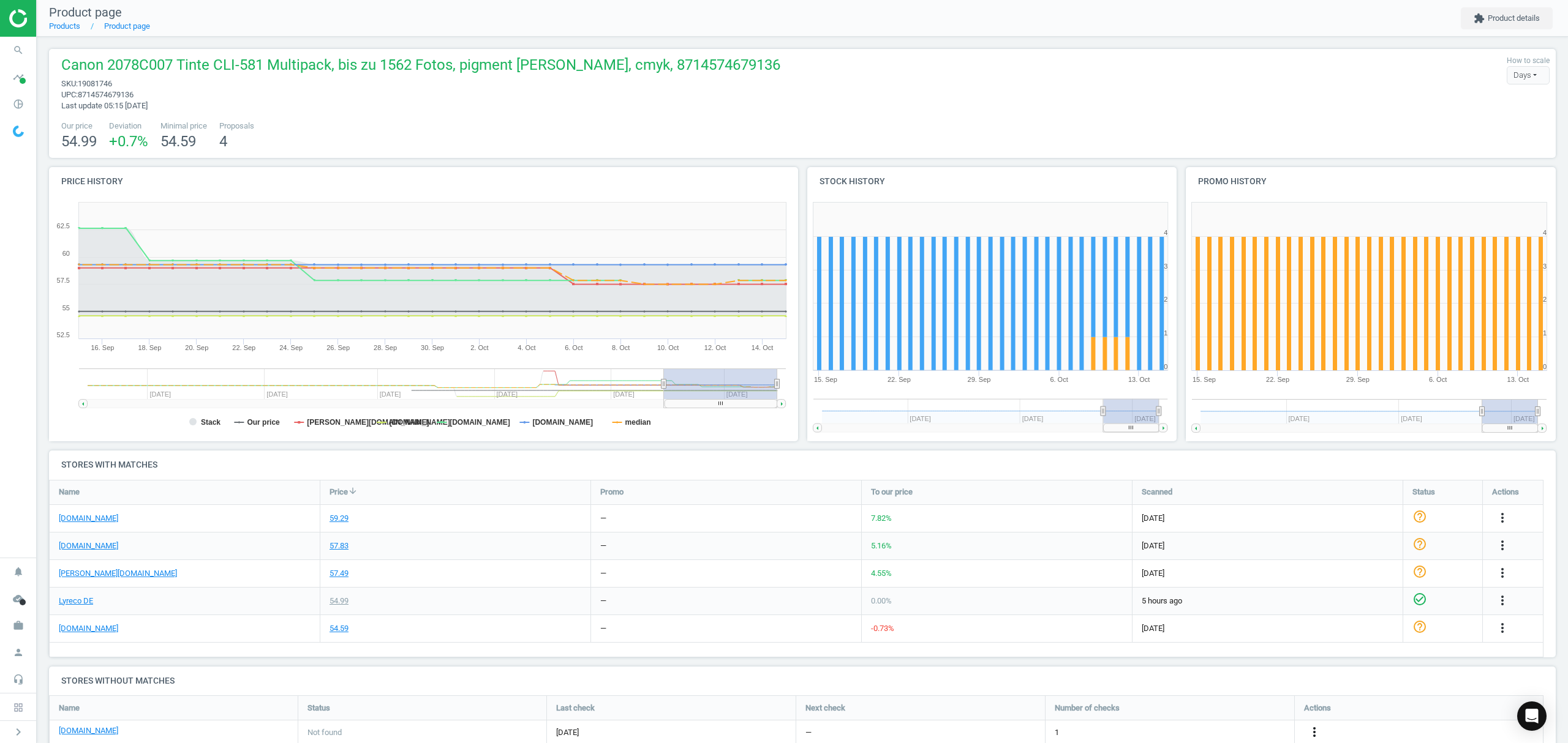
click at [1317, 736] on icon "more_vert" at bounding box center [1315, 732] width 15 height 15
click at [1215, 713] on link "Edit URL/product option" at bounding box center [1219, 714] width 168 height 19
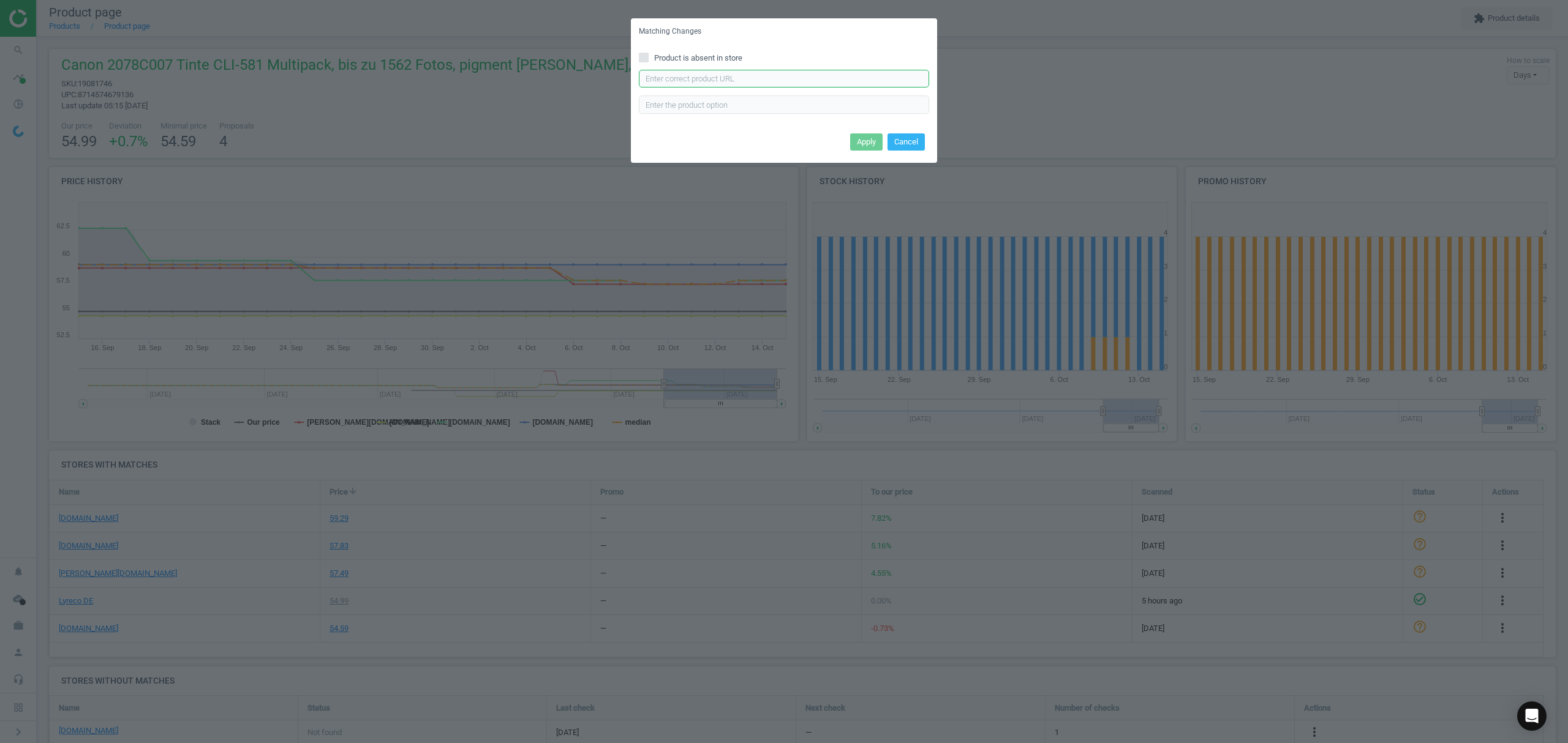
drag, startPoint x: 727, startPoint y: 79, endPoint x: 738, endPoint y: 79, distance: 11.0
click at [727, 79] on input "text" at bounding box center [784, 79] width 290 height 18
paste input "https://www.bueromarkt-ag.de/tinte_canon_pgi-580pgbk_plus_cli-581_bk_c_m_y,p-20…"
type input "https://www.bueromarkt-ag.de/tinte_canon_pgi-580pgbk_plus_cli-581_bk_c_m_y,p-20…"
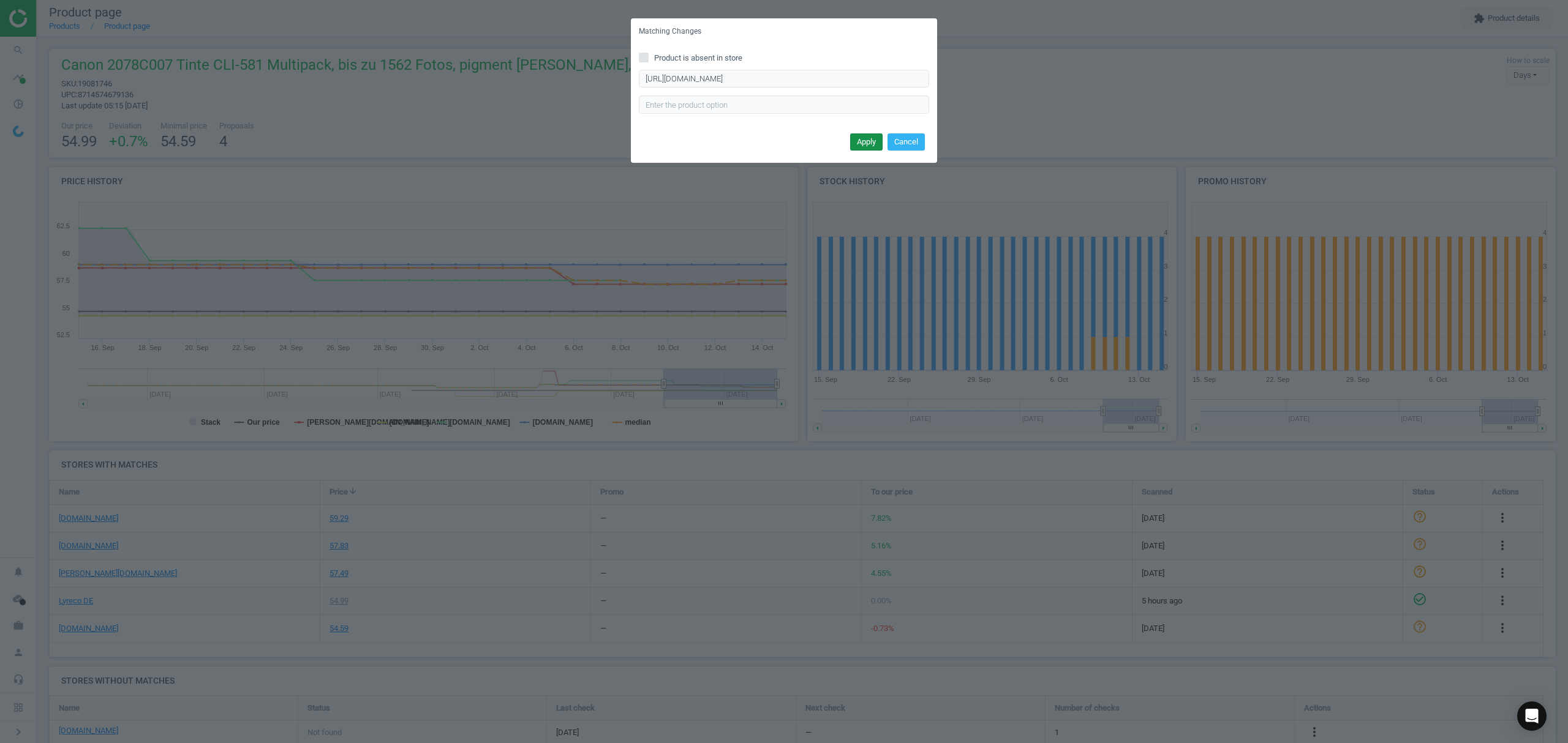
click at [852, 144] on button "Apply" at bounding box center [866, 142] width 33 height 17
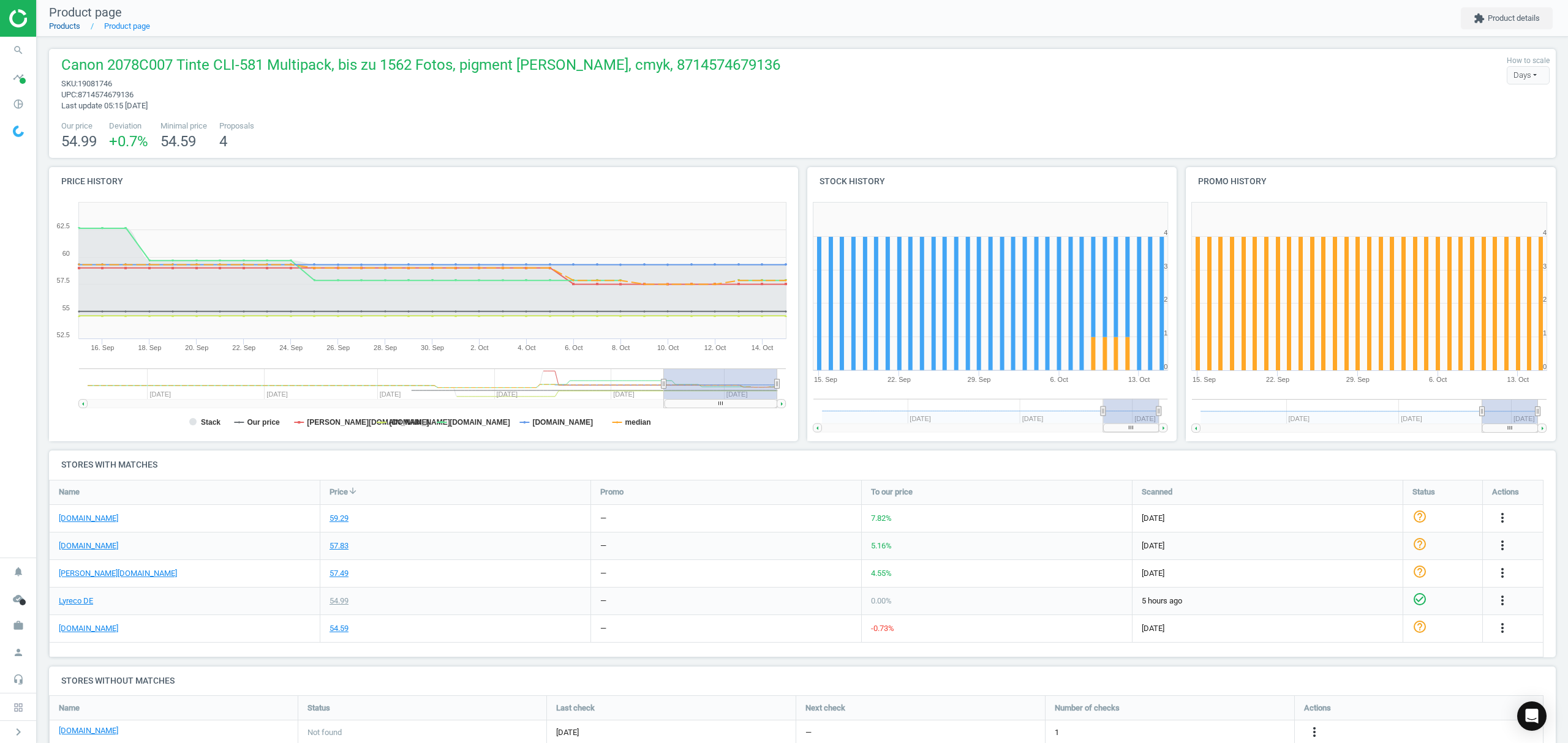
click at [66, 28] on link "Products" at bounding box center [64, 26] width 31 height 9
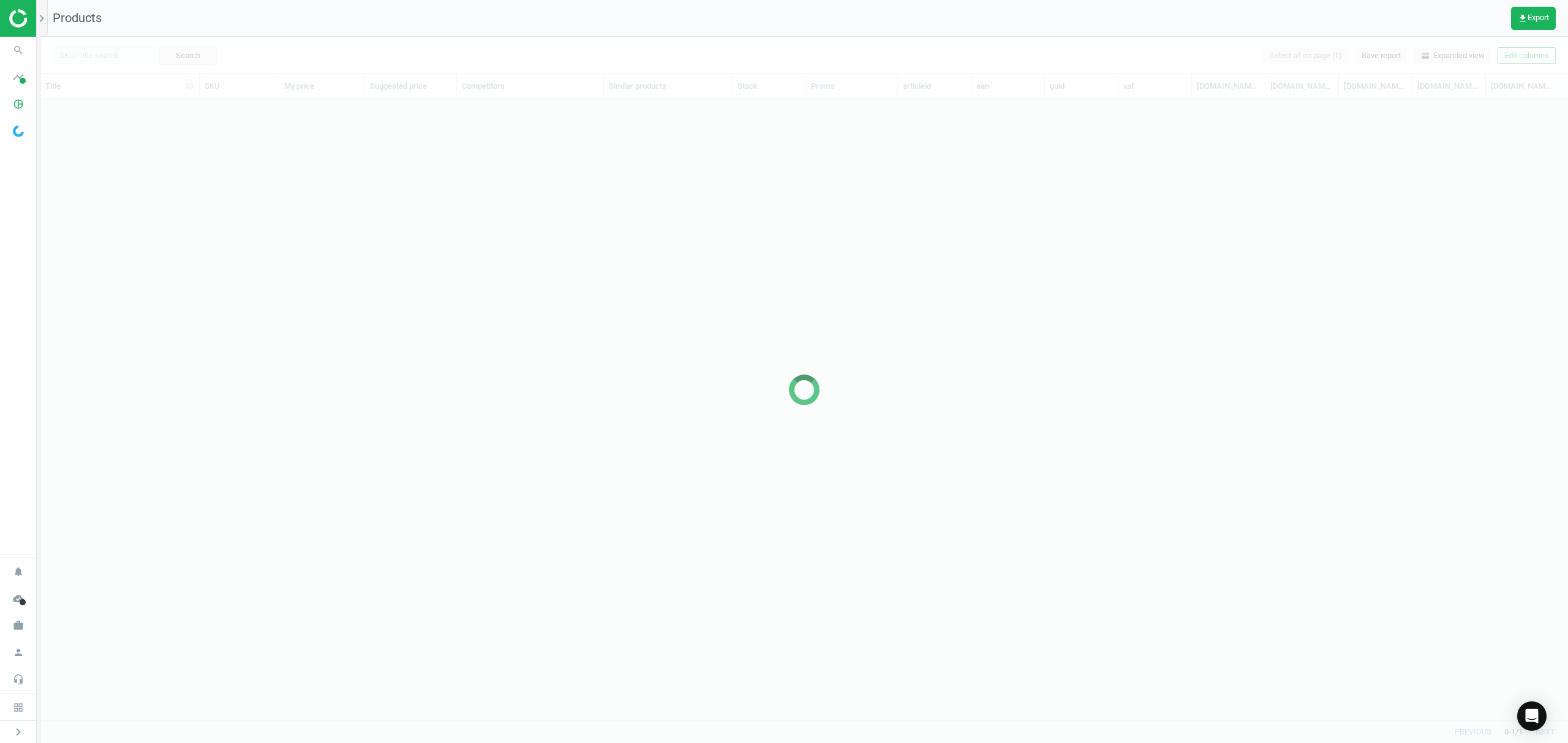
scroll to position [596, 1514]
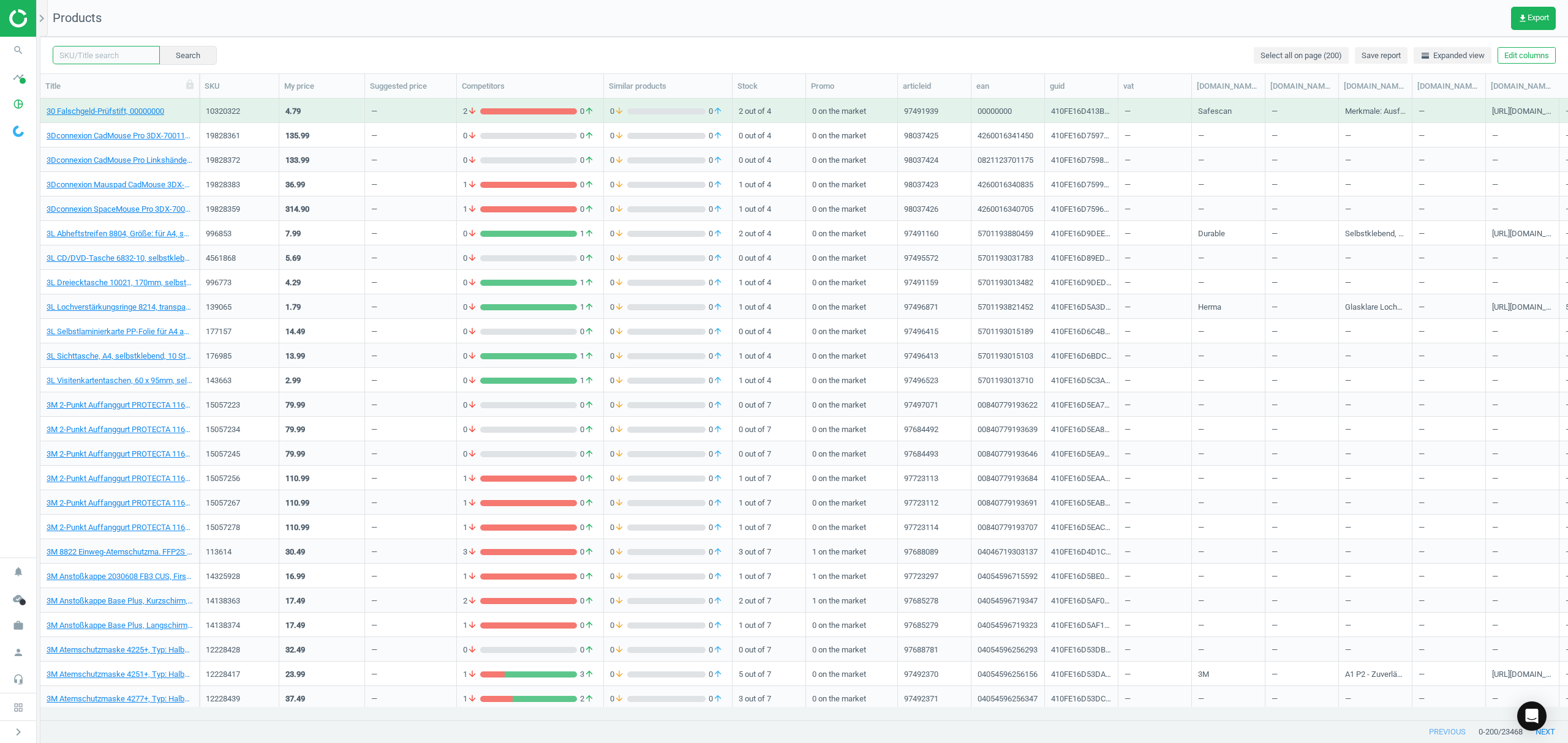
click at [98, 59] on input "text" at bounding box center [106, 55] width 107 height 18
paste input "17270575"
type input "17270575"
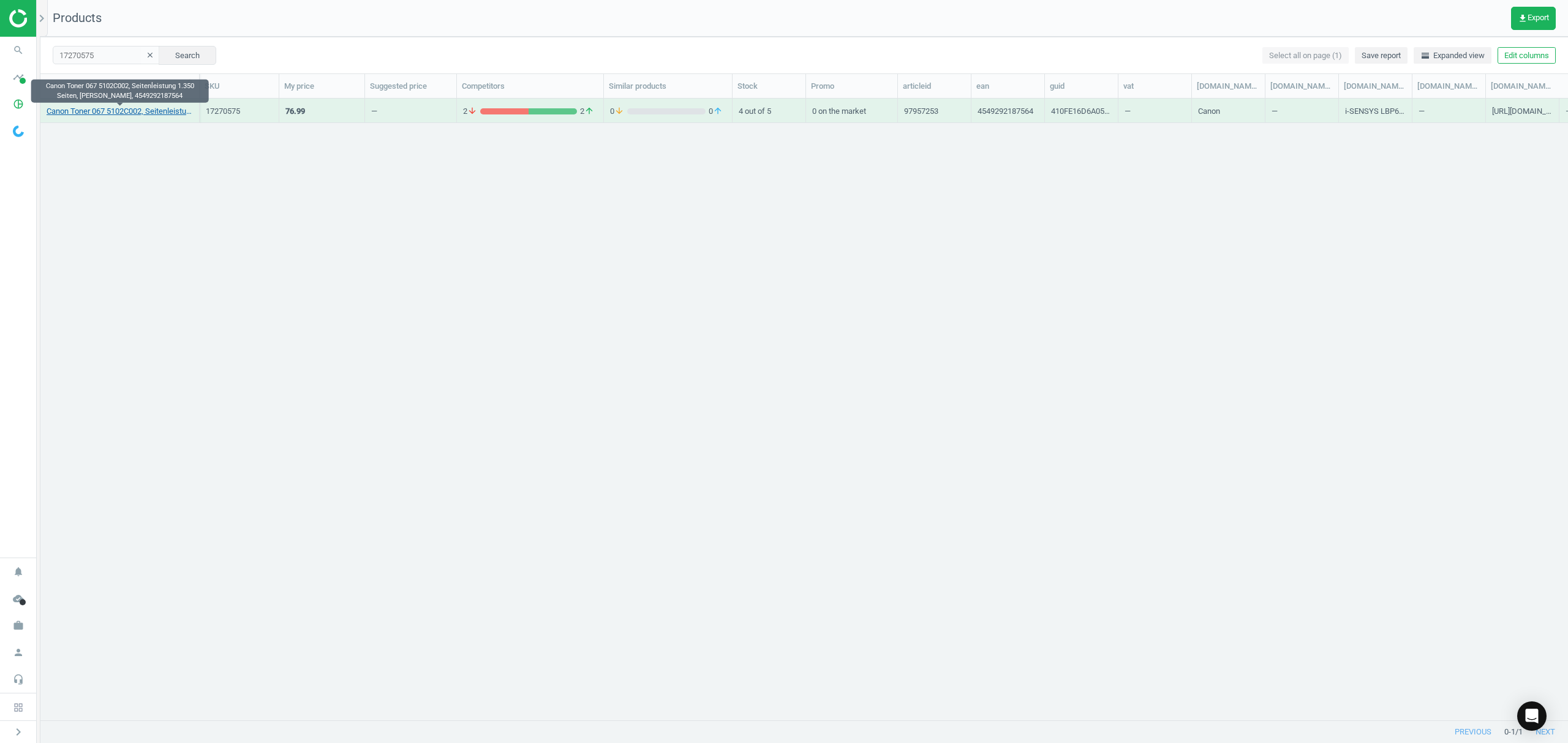
click at [85, 111] on link "Canon Toner 067 5102C002, Seitenleistung 1.350 Seiten, schwarz, 4549292187564" at bounding box center [120, 111] width 147 height 11
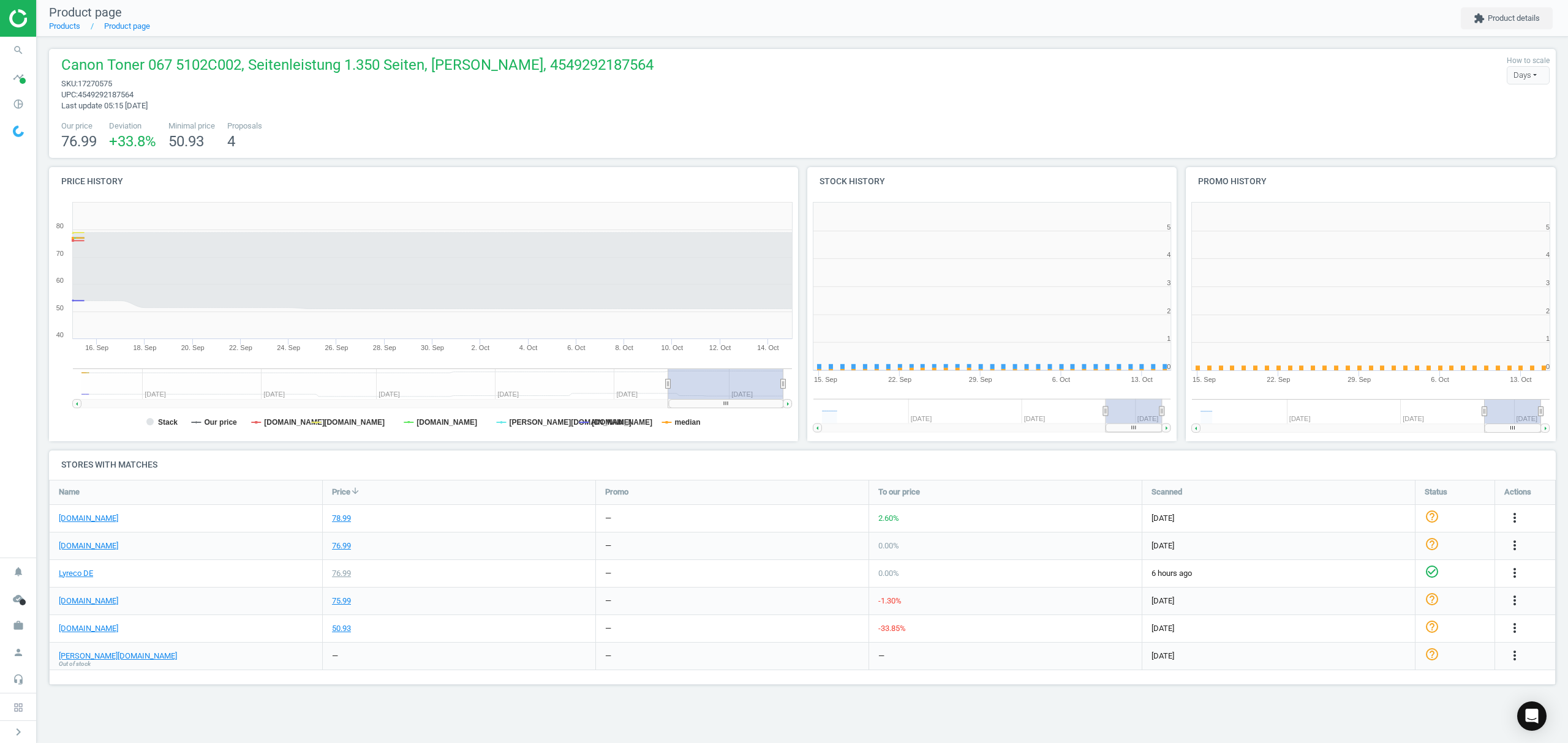
scroll to position [270, 395]
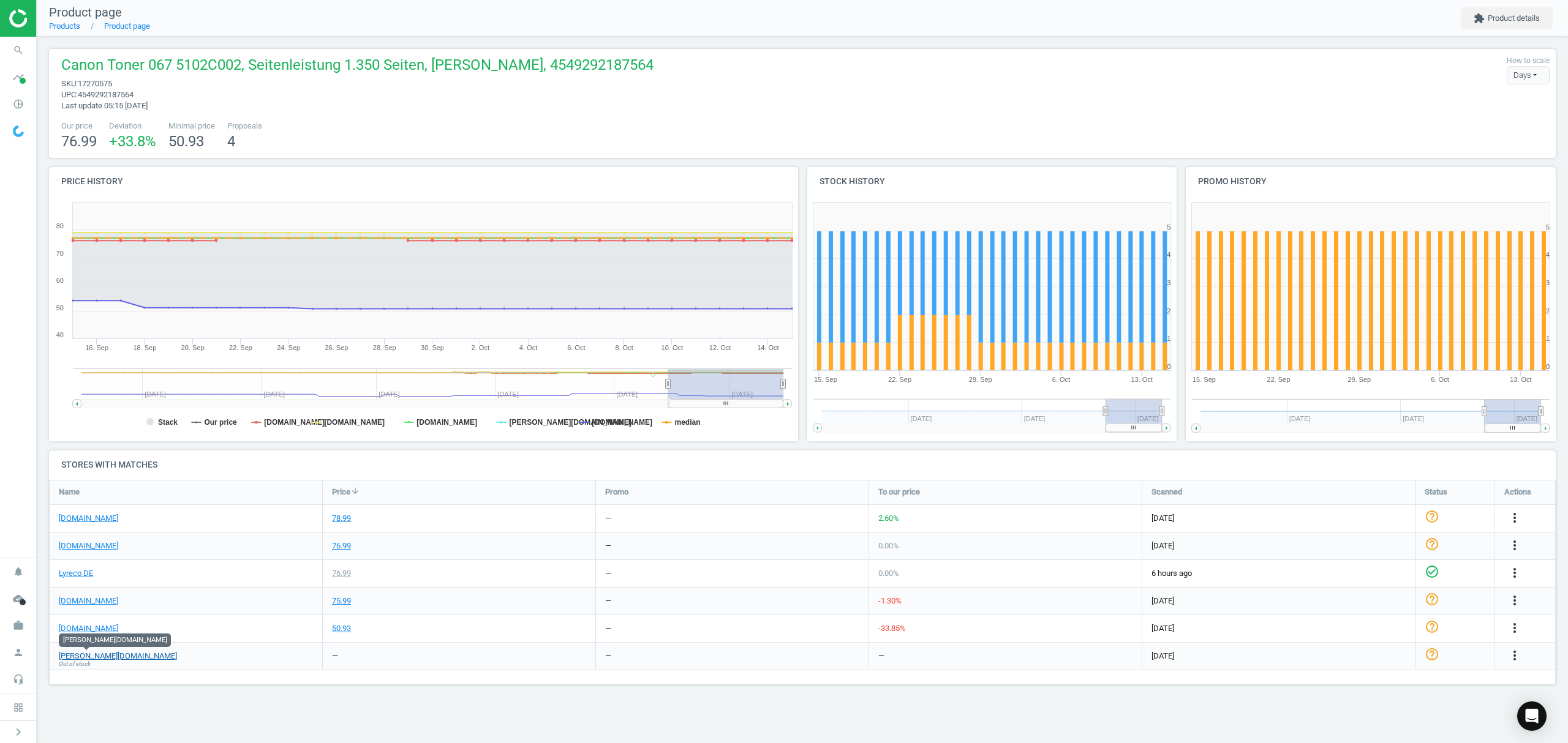
click at [101, 655] on link "[PERSON_NAME][DOMAIN_NAME]" at bounding box center [117, 656] width 118 height 11
click at [1513, 657] on icon "more_vert" at bounding box center [1515, 656] width 15 height 15
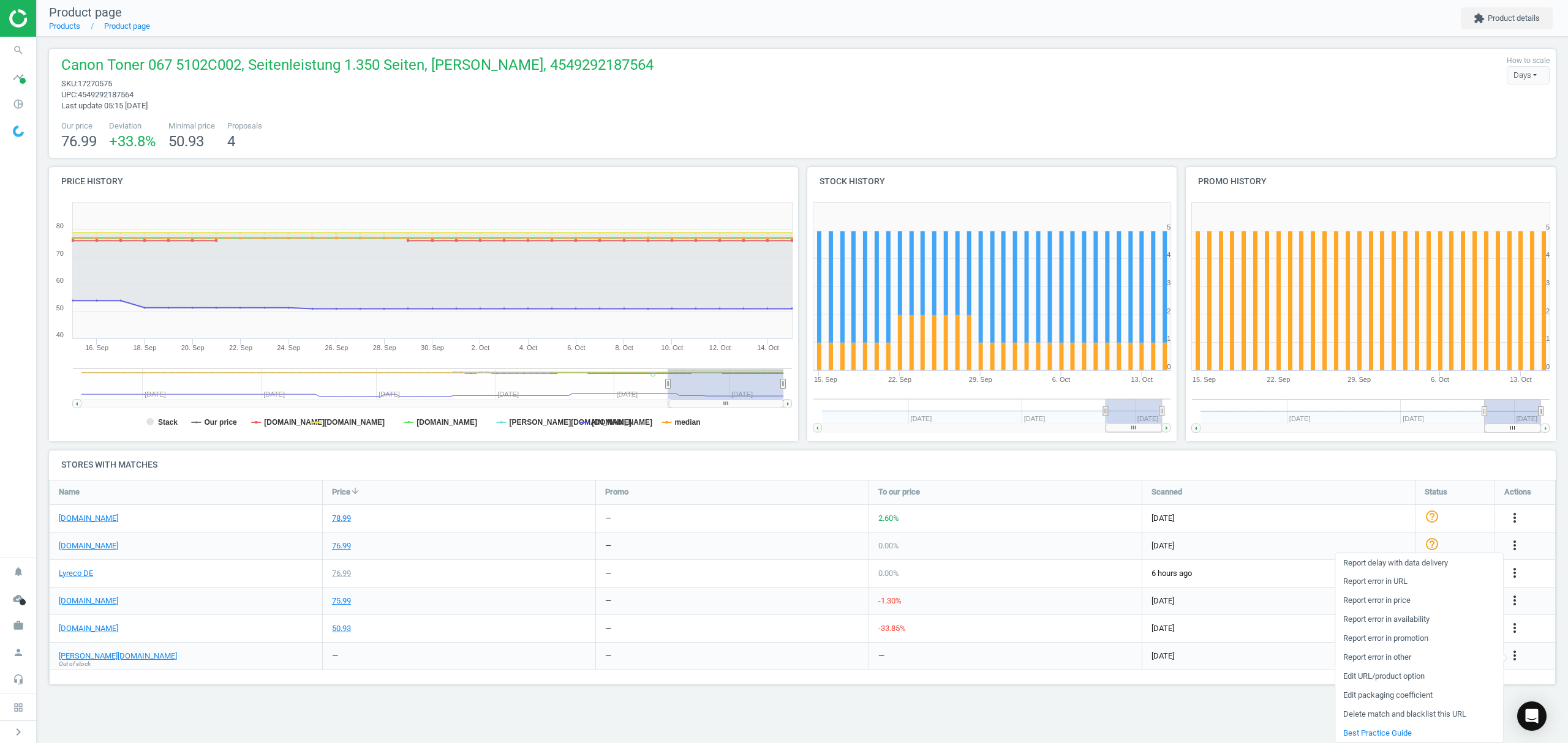
click at [1373, 676] on link "Edit URL/product option" at bounding box center [1419, 676] width 168 height 19
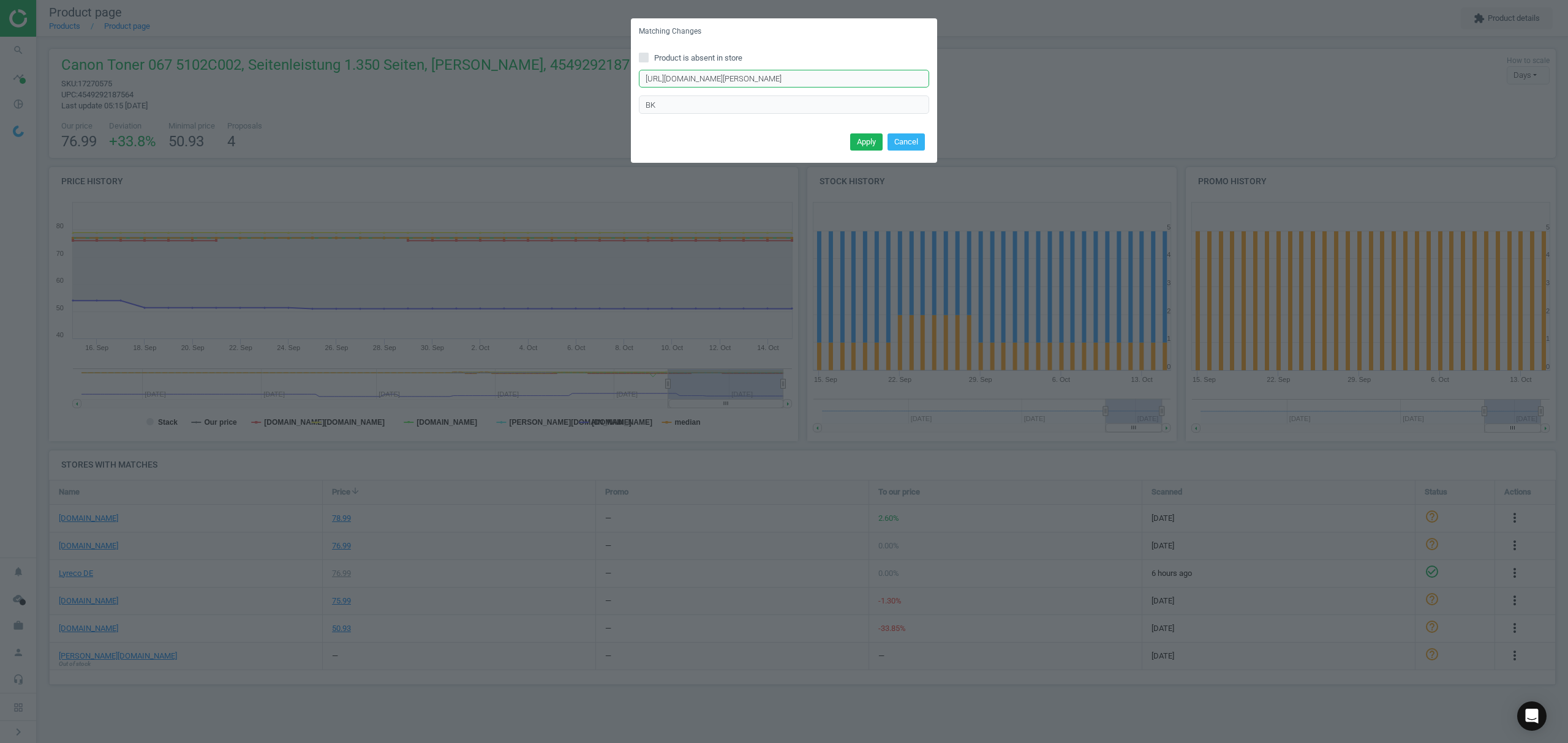
click at [778, 76] on input "https://www.otto-office.com/de/Tonerpatrone-067-BK/356328/p?wkid=OO-2-DEwq5wIFY…" at bounding box center [784, 79] width 290 height 18
paste input "Canon-Tonerpatrone-067-BK/356328/p"
type input "https://www.otto-office.com/de/Canon-Tonerpatrone-067-BK/356328/p"
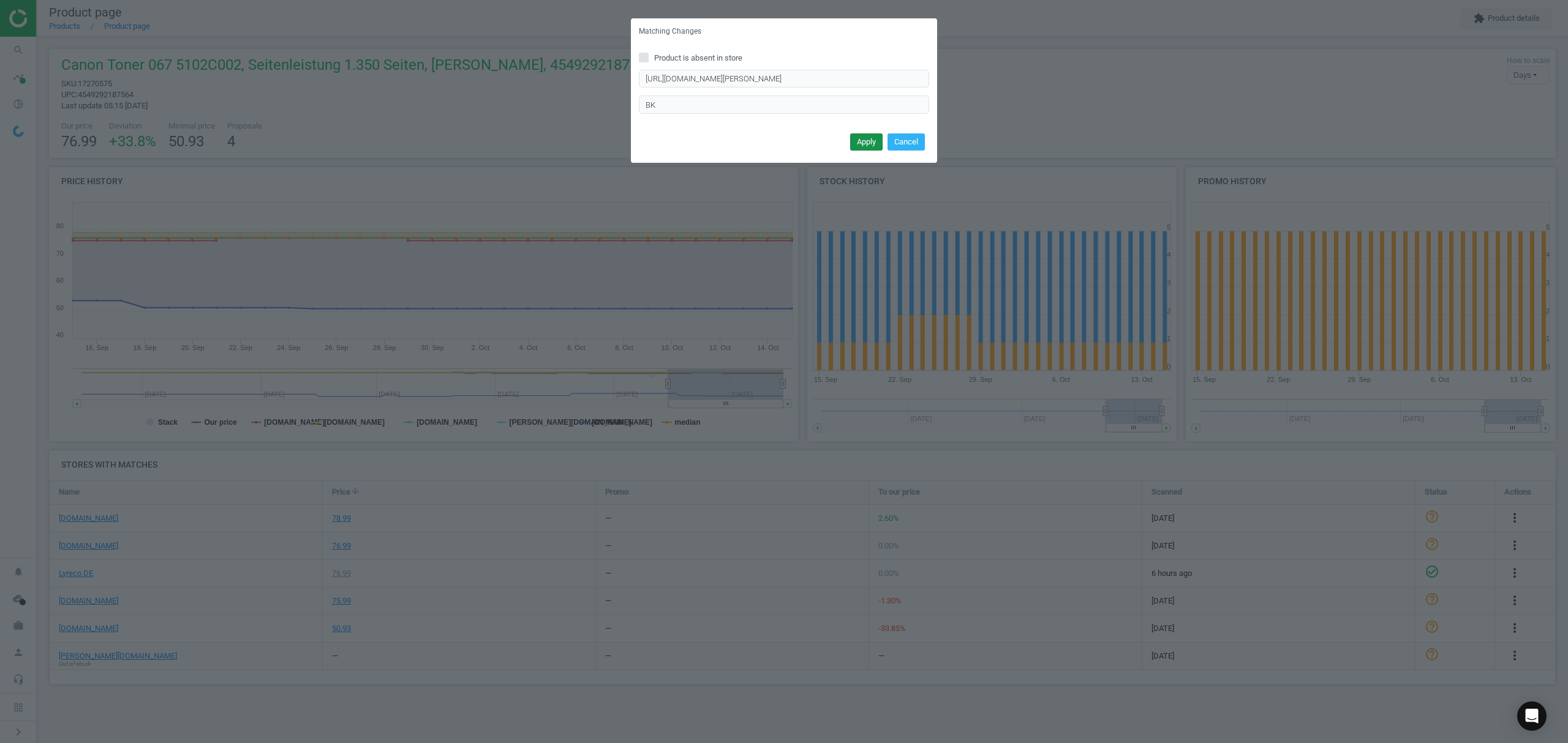
click at [856, 137] on button "Apply" at bounding box center [866, 142] width 33 height 17
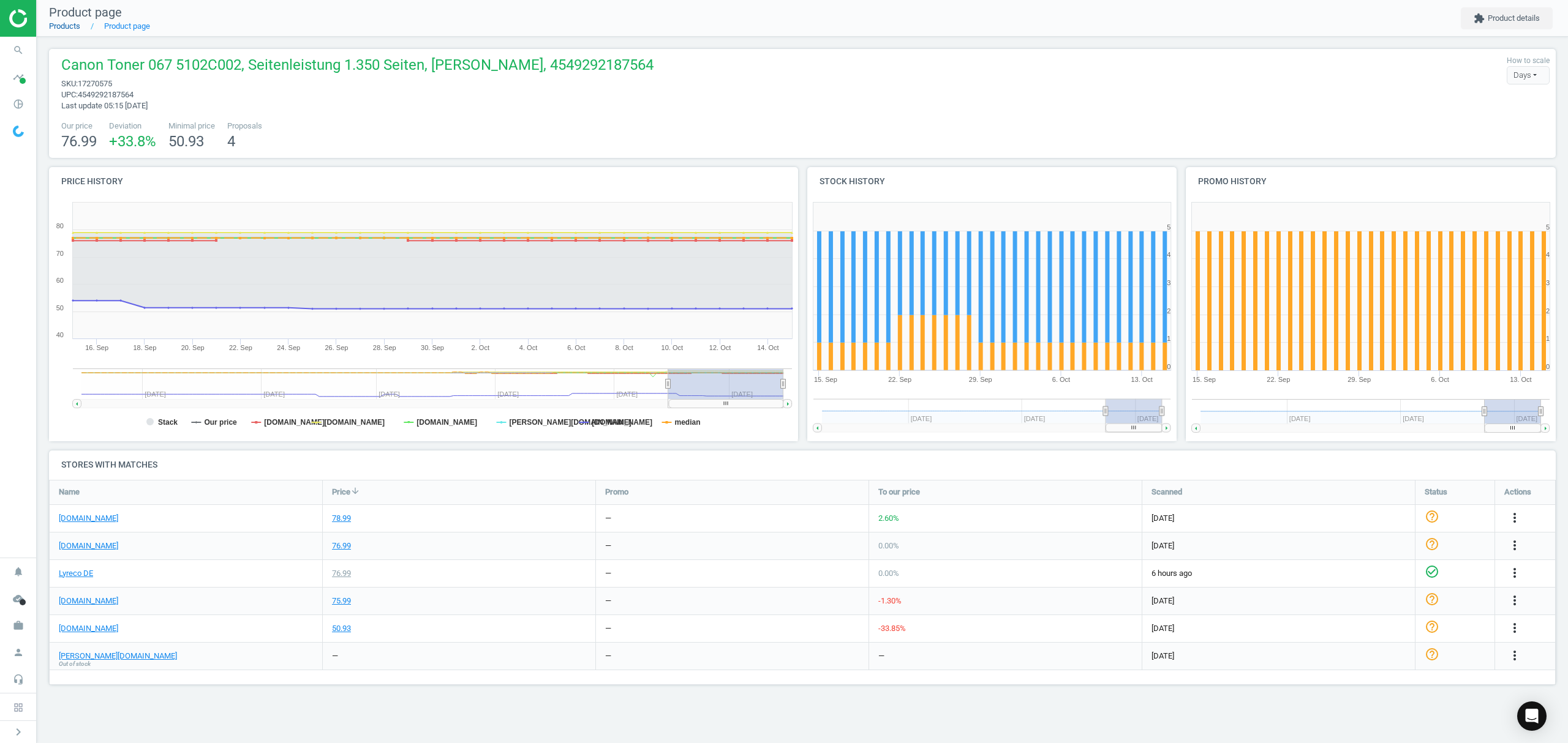
click at [69, 22] on link "Products" at bounding box center [64, 26] width 31 height 9
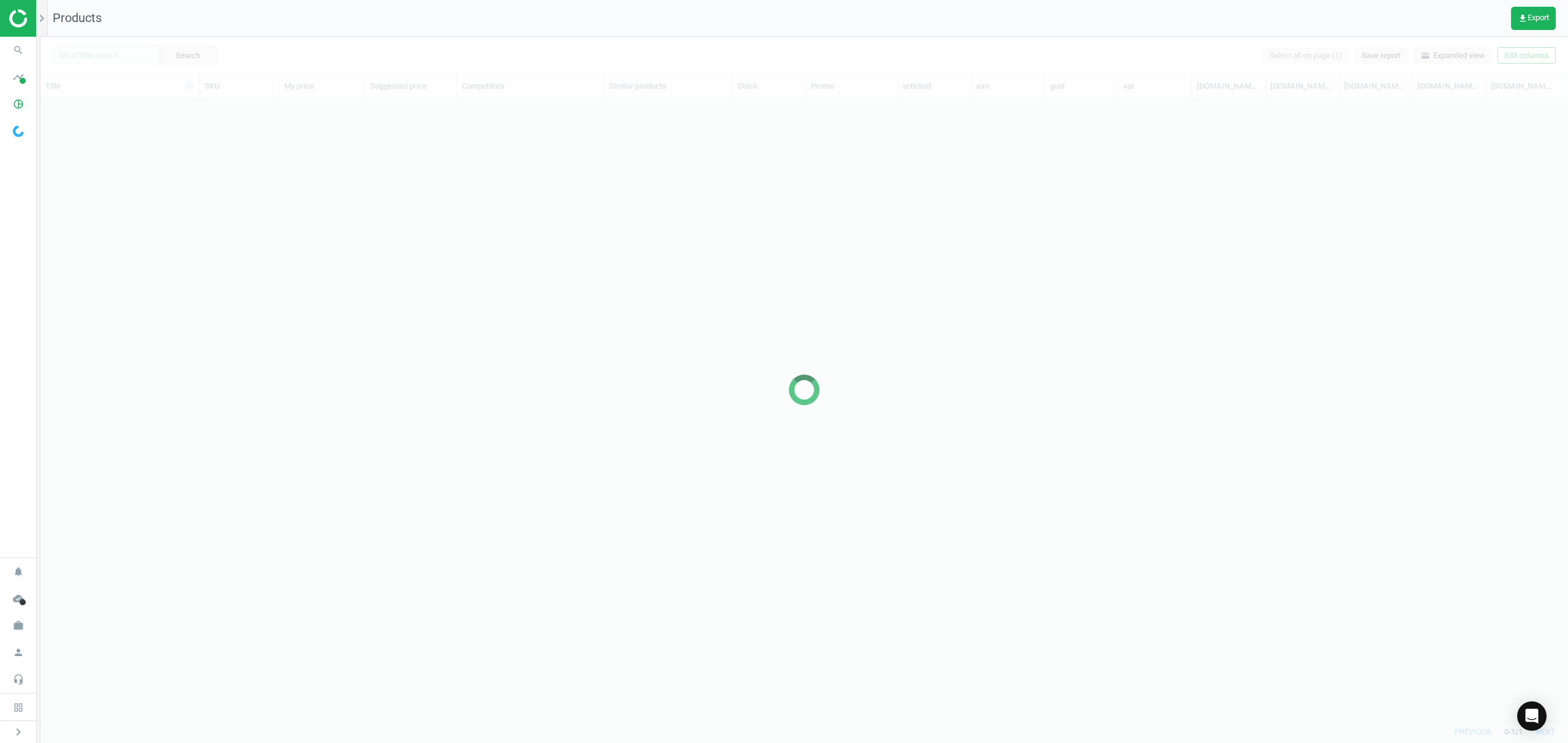
scroll to position [596, 1514]
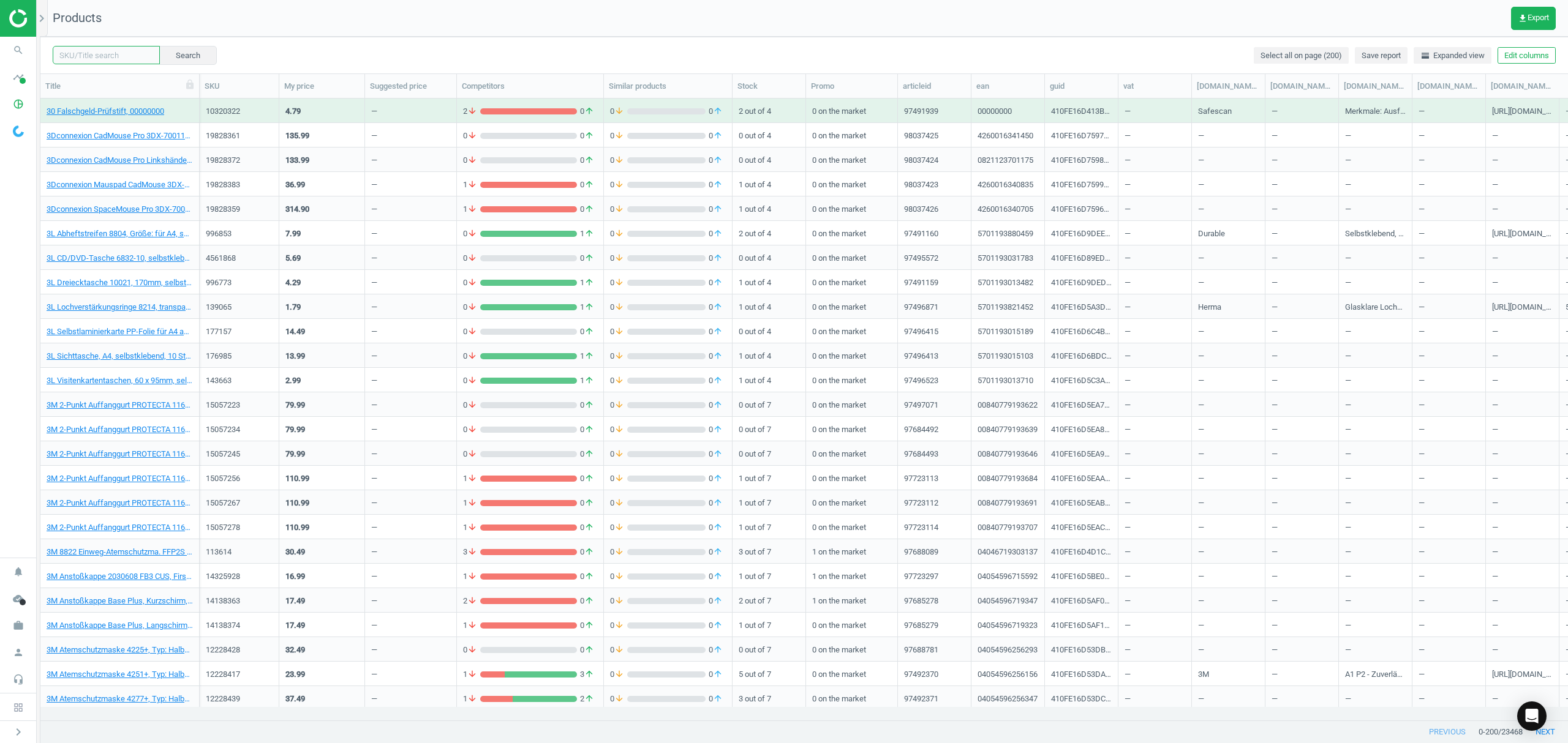
click at [106, 55] on input "text" at bounding box center [106, 55] width 107 height 18
paste input "10818446"
type input "10818446"
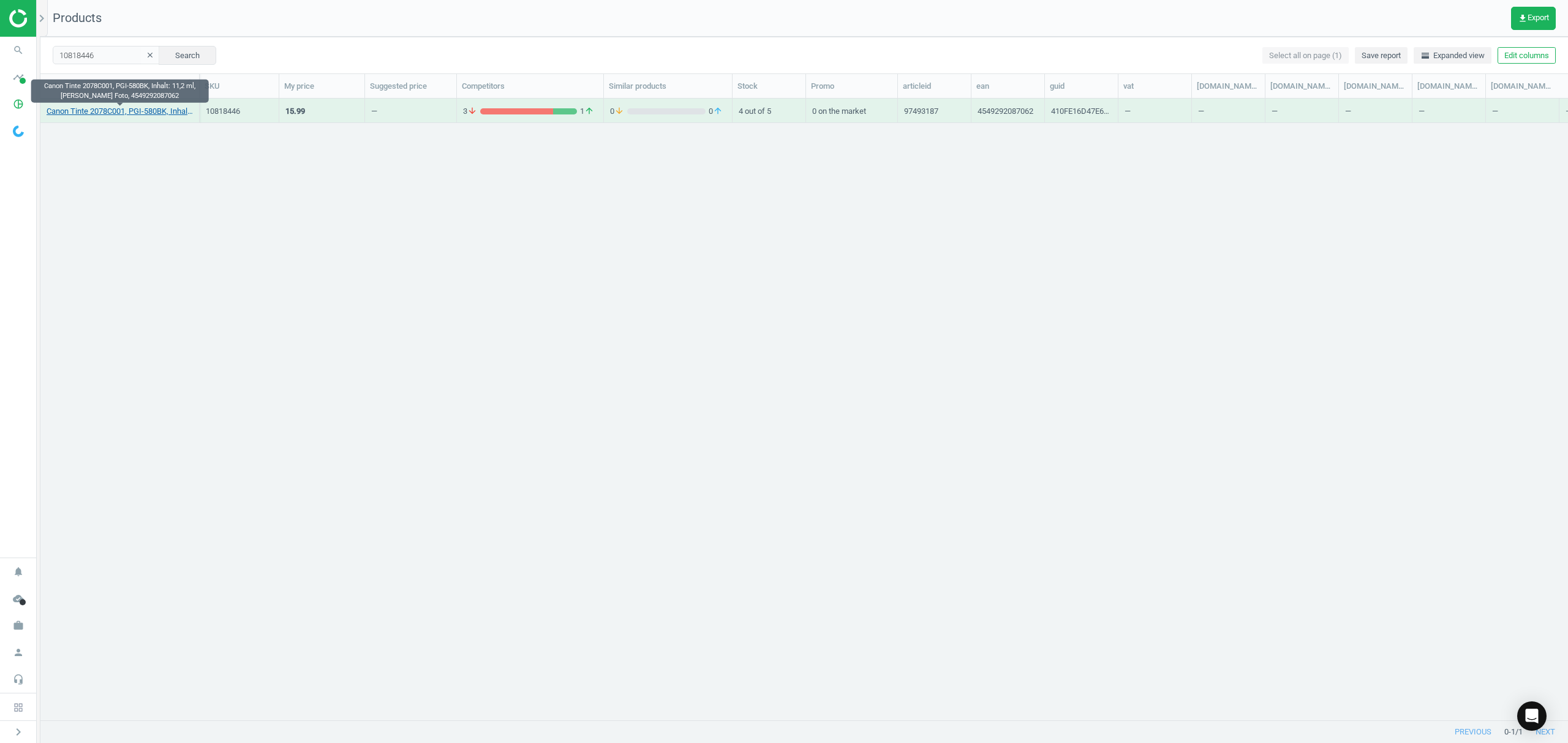
click at [94, 111] on link "Canon Tinte 2078C001, PGI-580BK, Inhalt: 11,2 ml, schwarz Foto, 4549292087062" at bounding box center [120, 111] width 147 height 11
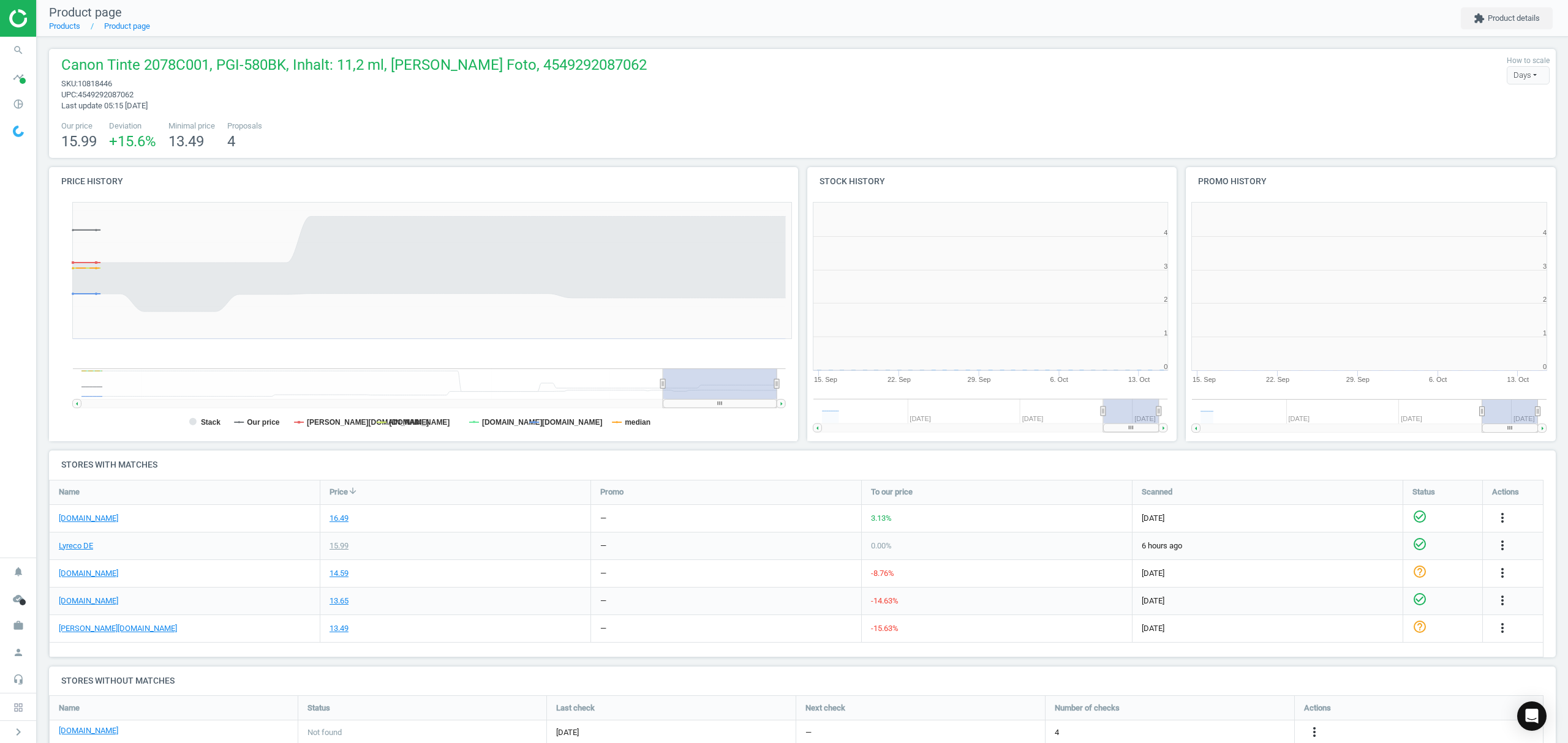
scroll to position [270, 392]
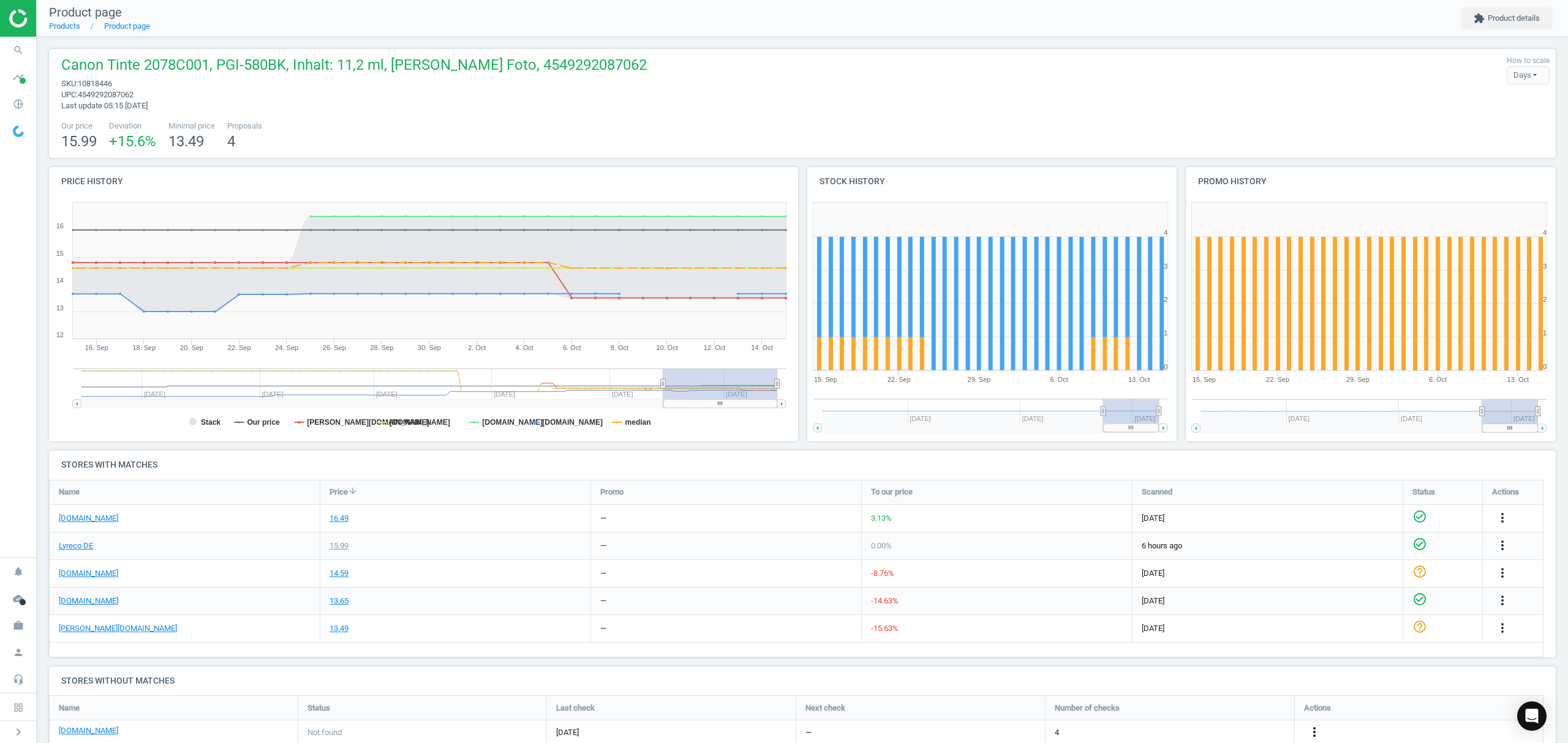
click at [1314, 730] on icon "more_vert" at bounding box center [1315, 732] width 15 height 15
click at [1221, 711] on link "Edit URL/product option" at bounding box center [1219, 714] width 168 height 19
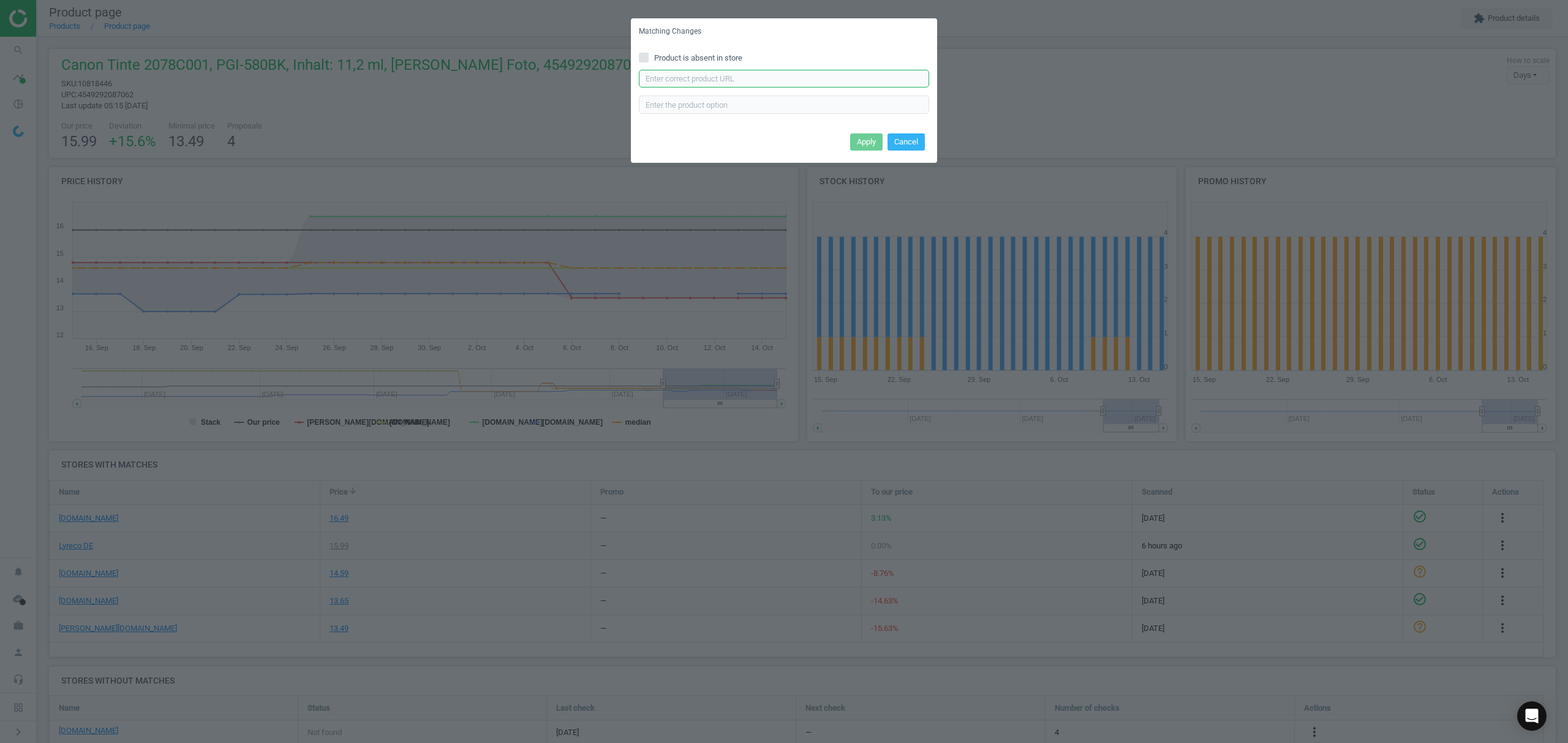
click at [758, 85] on input "text" at bounding box center [784, 79] width 290 height 18
paste input "https://www.bueromarkt-ag.de/tinte_canon_pgi-580pgbk_schwarz,p-pgi-580pgbk.html"
type input "https://www.bueromarkt-ag.de/tinte_canon_pgi-580pgbk_schwarz,p-pgi-580pgbk.html"
click at [856, 140] on button "Apply" at bounding box center [866, 142] width 33 height 17
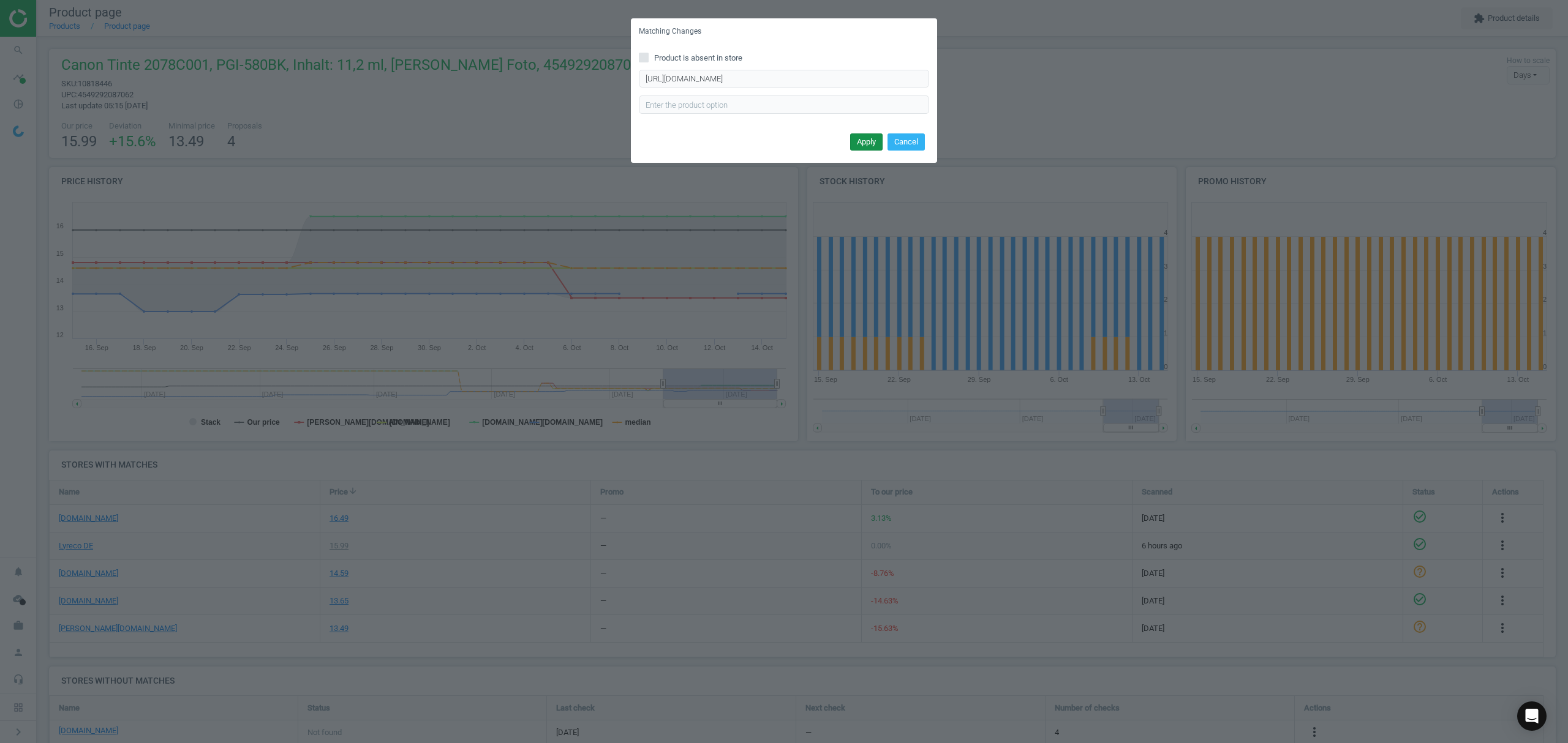
scroll to position [0, 0]
